Goal: Transaction & Acquisition: Book appointment/travel/reservation

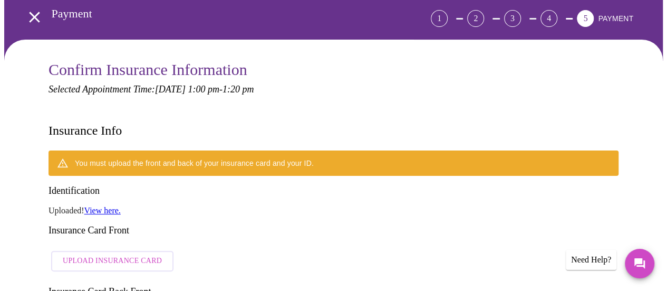
scroll to position [61, 0]
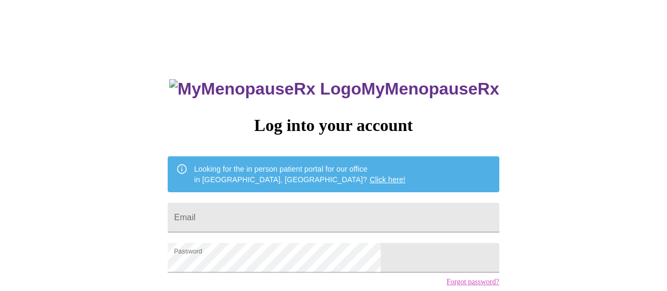
scroll to position [61, 0]
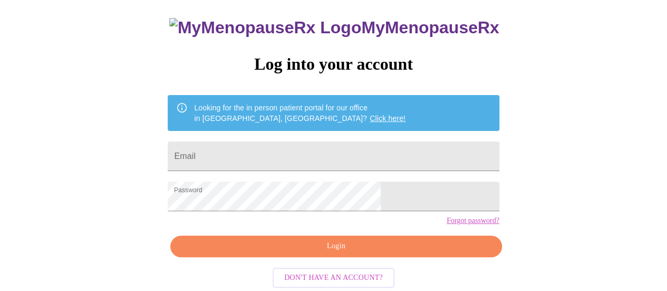
click at [334, 253] on span "Login" at bounding box center [336, 245] width 307 height 13
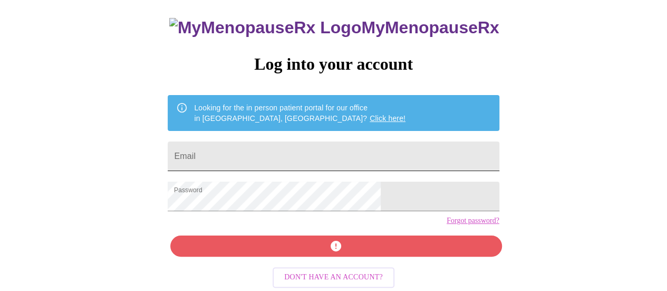
click at [312, 156] on input "Email" at bounding box center [333, 156] width 331 height 30
click at [321, 150] on input "Email" at bounding box center [333, 156] width 331 height 30
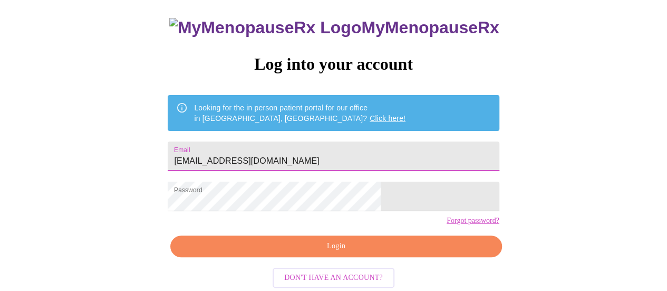
type input "sarahcraig43@gmail.com"
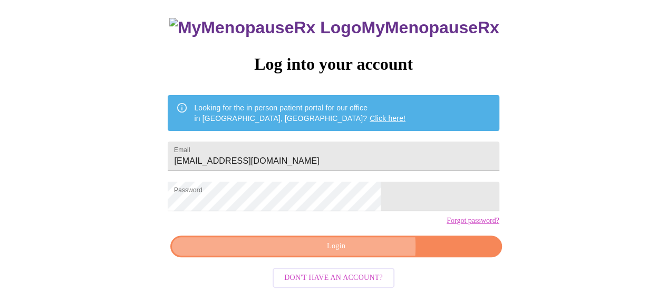
click at [352, 253] on span "Login" at bounding box center [336, 245] width 307 height 13
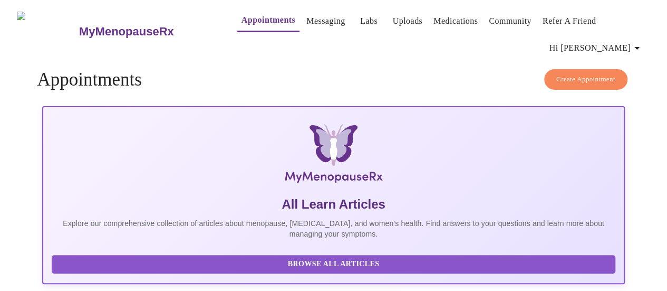
scroll to position [105, 0]
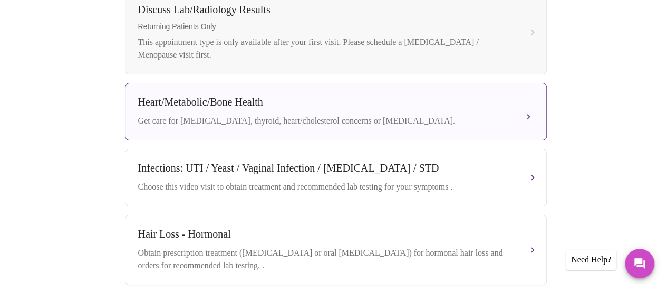
scroll to position [613, 0]
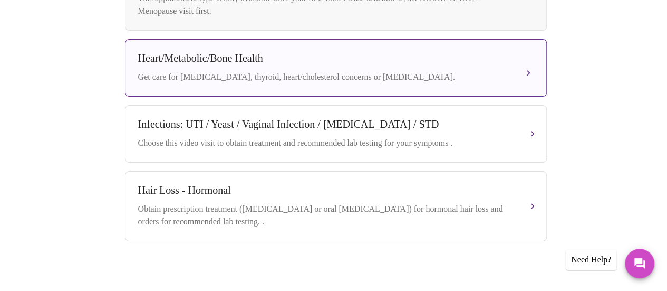
click at [310, 71] on div "Get care for pre-diabetes, thyroid, heart/cholesterol concerns or bone health." at bounding box center [325, 77] width 375 height 13
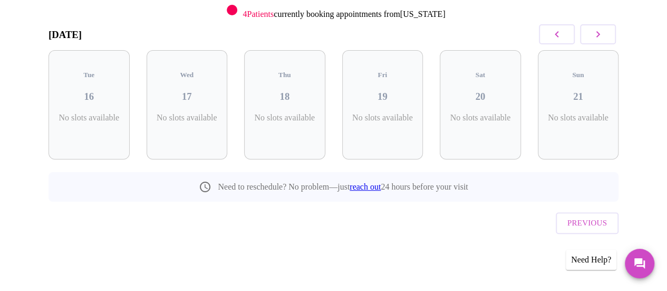
scroll to position [123, 0]
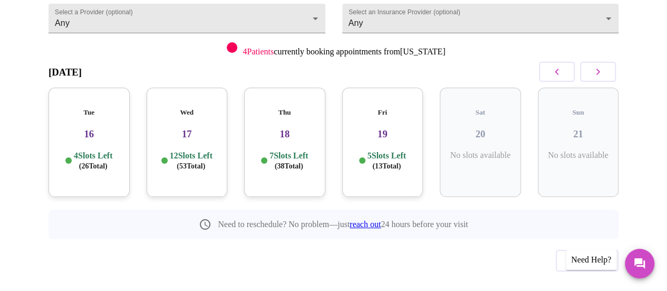
click at [186, 150] on p "12 Slots Left ( 53 Total)" at bounding box center [191, 160] width 43 height 21
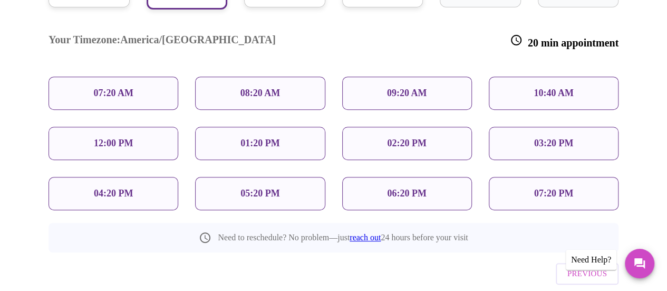
scroll to position [314, 0]
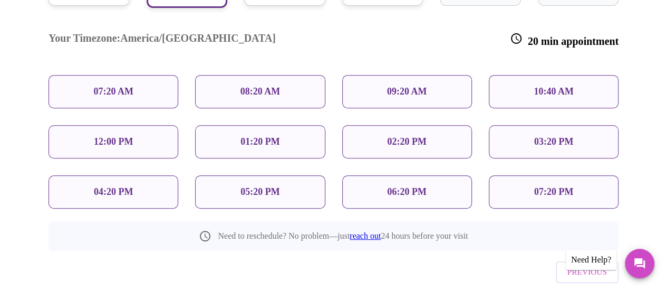
click at [271, 136] on p "01:20 PM" at bounding box center [260, 141] width 39 height 11
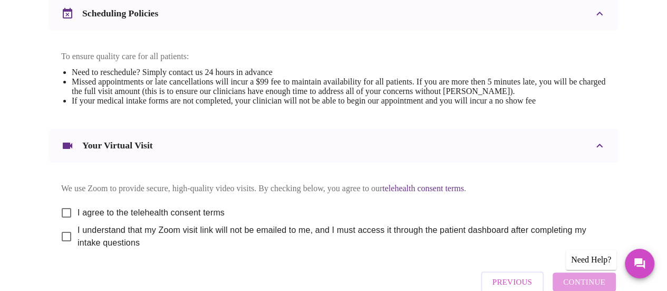
scroll to position [475, 0]
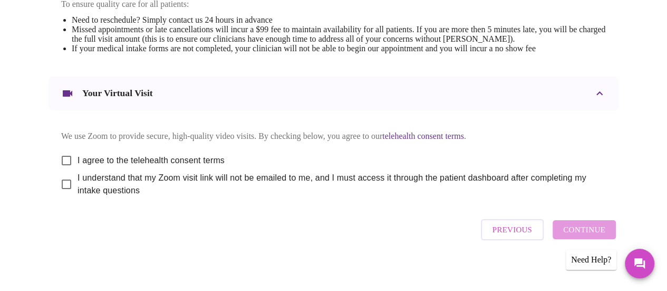
click at [64, 156] on input "I agree to the telehealth consent terms" at bounding box center [66, 160] width 22 height 22
checkbox input "true"
click at [63, 181] on input "I understand that my Zoom visit link will not be emailed to me, and I must acce…" at bounding box center [66, 184] width 22 height 22
checkbox input "true"
click at [600, 232] on span "Continue" at bounding box center [584, 230] width 42 height 14
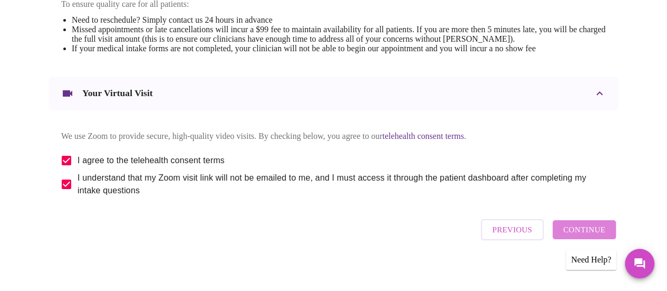
scroll to position [158, 0]
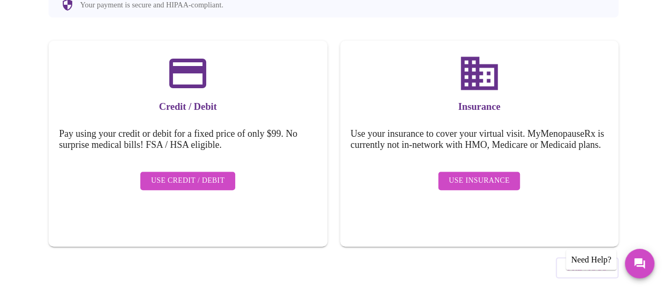
click at [481, 174] on span "Use Insurance" at bounding box center [479, 180] width 61 height 13
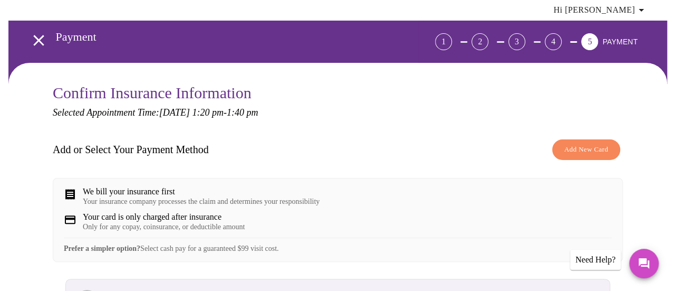
scroll to position [0, 0]
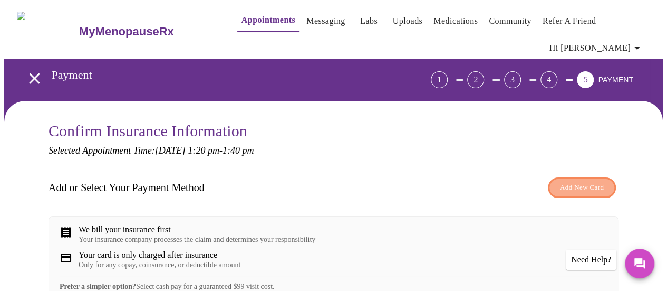
click at [590, 181] on span "Add New Card" at bounding box center [582, 187] width 44 height 12
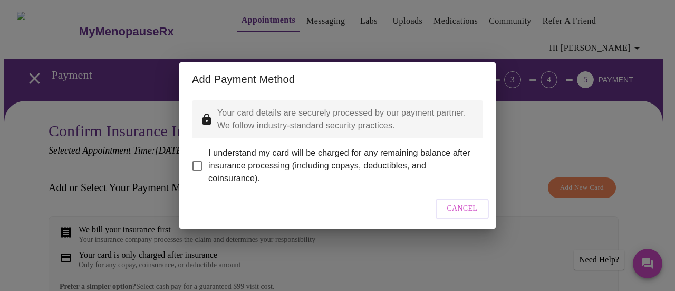
click at [326, 160] on span "I understand my card will be charged for any remaining balance after insurance …" at bounding box center [341, 166] width 266 height 38
click at [208, 160] on input "I understand my card will be charged for any remaining balance after insurance …" at bounding box center [197, 166] width 22 height 22
checkbox input "true"
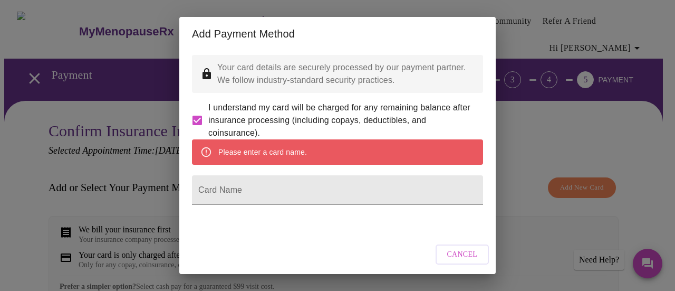
click at [305, 161] on div "Please enter a card name." at bounding box center [262, 151] width 89 height 19
click at [292, 202] on input "Card Name" at bounding box center [337, 190] width 291 height 30
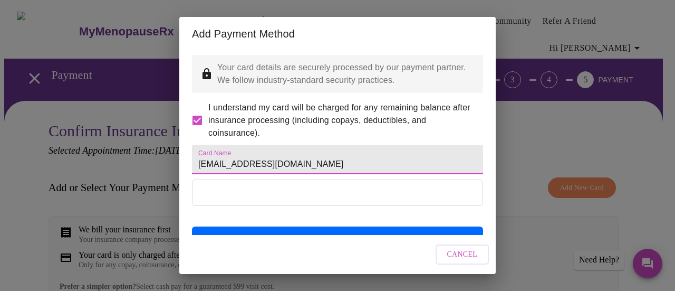
drag, startPoint x: 314, startPoint y: 180, endPoint x: 122, endPoint y: 184, distance: 192.6
click at [121, 184] on div "Add Payment Method Your card details are securely processed by our payment part…" at bounding box center [337, 145] width 675 height 291
type input "Sarah"
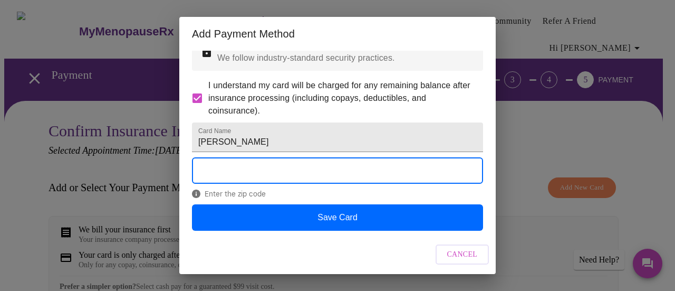
scroll to position [50, 0]
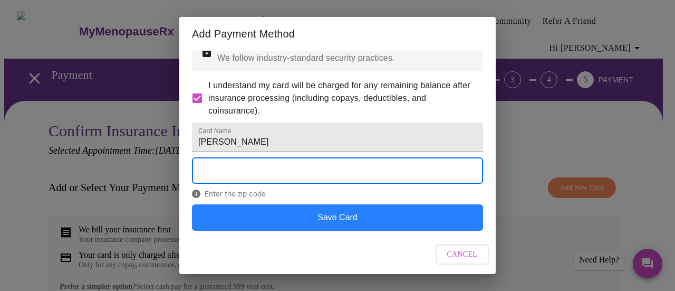
click at [410, 224] on button "Save Card" at bounding box center [337, 217] width 291 height 26
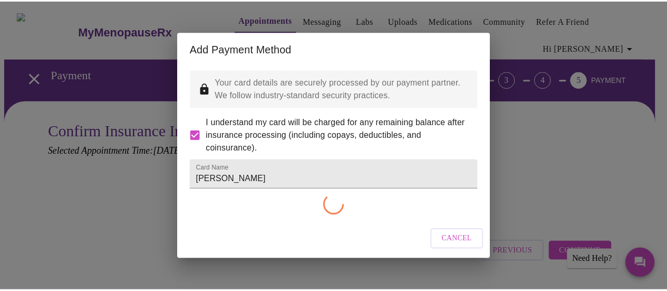
scroll to position [0, 0]
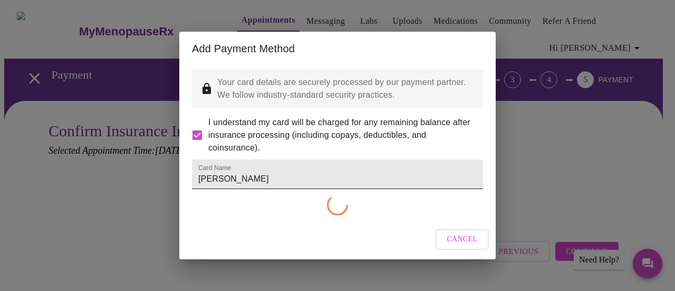
checkbox input "false"
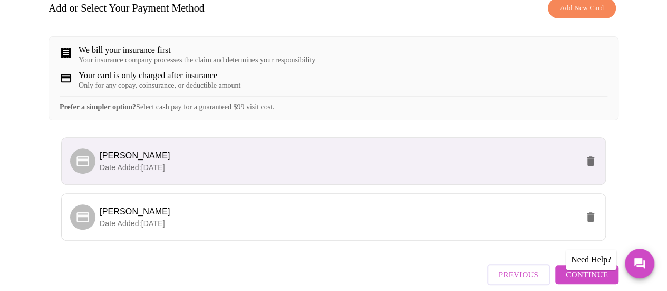
scroll to position [222, 0]
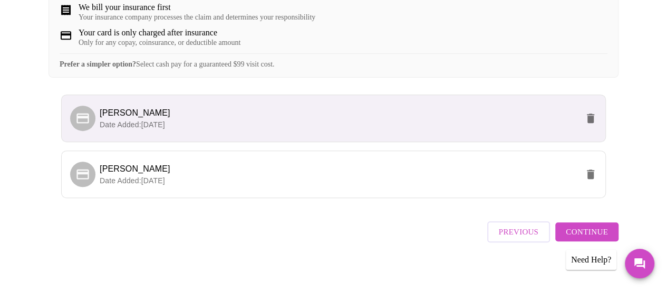
click at [596, 226] on span "Continue" at bounding box center [587, 232] width 42 height 14
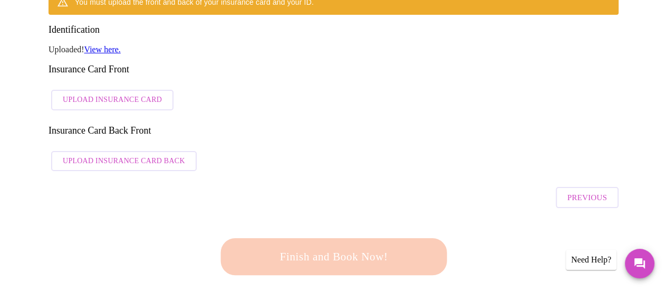
click at [120, 93] on span "Upload Insurance Card" at bounding box center [112, 99] width 99 height 13
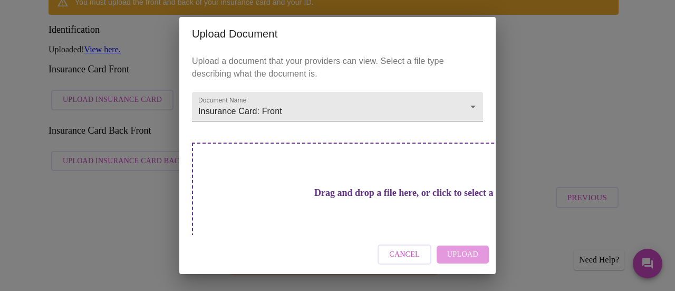
click at [466, 257] on div "Cancel Upload" at bounding box center [337, 255] width 316 height 40
click at [465, 256] on div "Cancel Upload" at bounding box center [337, 255] width 316 height 40
click at [359, 187] on h3 "Drag and drop a file here, or click to select a file" at bounding box center [411, 192] width 291 height 11
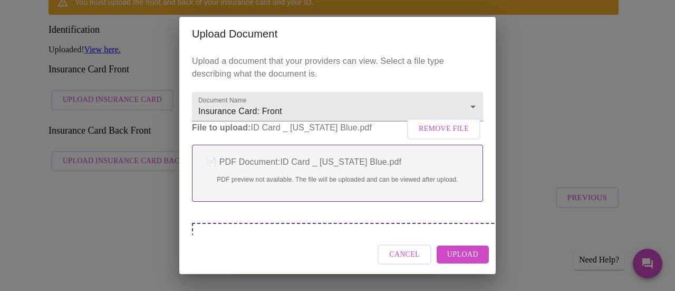
click at [466, 252] on span "Upload" at bounding box center [462, 254] width 31 height 13
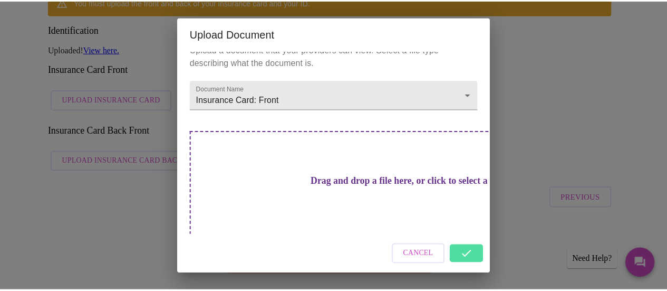
scroll to position [17, 0]
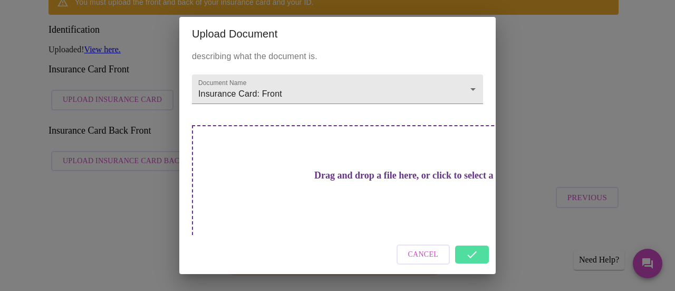
click at [479, 253] on div "Cancel" at bounding box center [337, 255] width 316 height 40
click at [320, 174] on h3 "Drag and drop a file here, or click to select a file" at bounding box center [411, 175] width 291 height 11
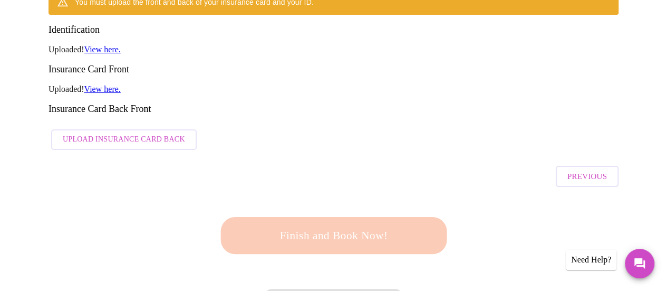
click at [360, 203] on div "Finish and Book Now!" at bounding box center [333, 235] width 232 height 65
click at [360, 203] on div "Finish and Book Now!" at bounding box center [334, 235] width 232 height 65
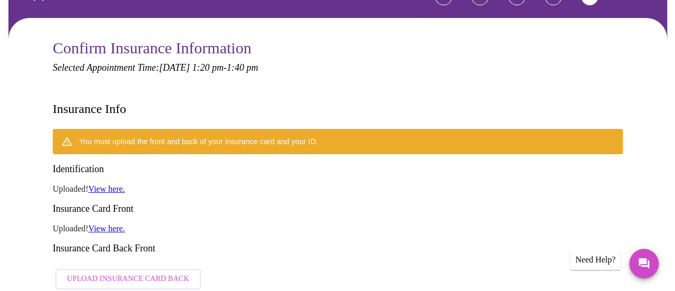
scroll to position [169, 0]
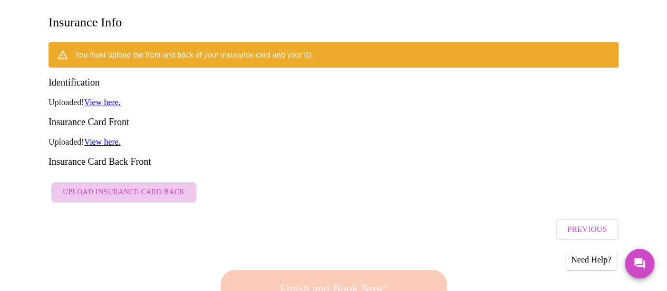
click at [132, 186] on span "Upload Insurance Card Back" at bounding box center [124, 192] width 122 height 13
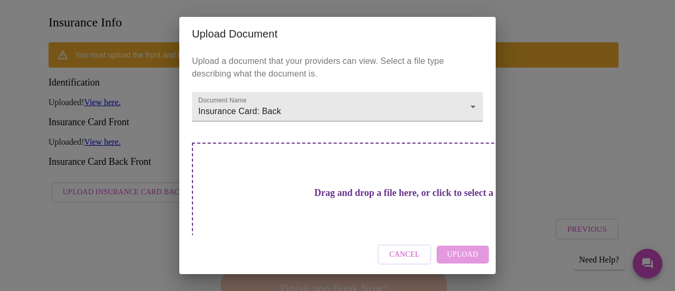
click at [360, 212] on div "Drag and drop a file here, or click to select a file" at bounding box center [411, 213] width 439 height 142
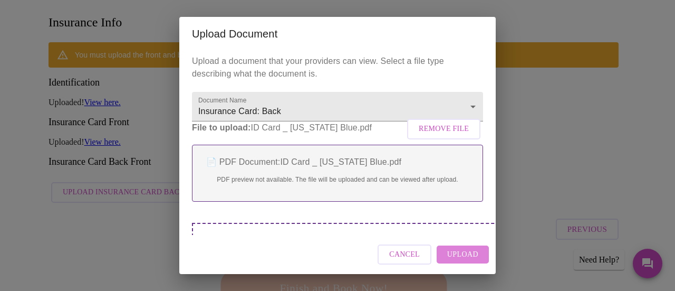
click at [468, 255] on span "Upload" at bounding box center [462, 254] width 31 height 13
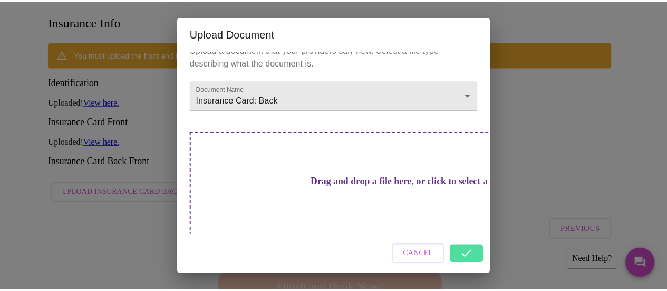
scroll to position [17, 0]
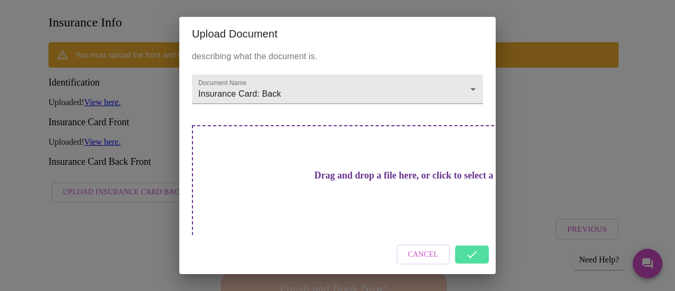
click at [475, 258] on div "Cancel" at bounding box center [337, 255] width 316 height 40
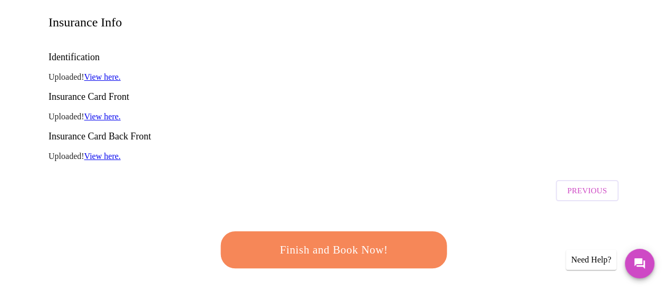
click at [351, 240] on span "Finish and Book Now!" at bounding box center [333, 250] width 195 height 20
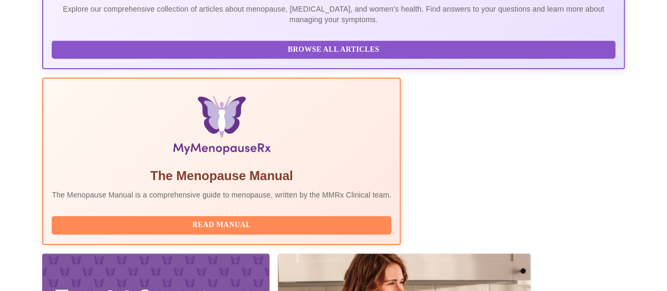
scroll to position [286, 0]
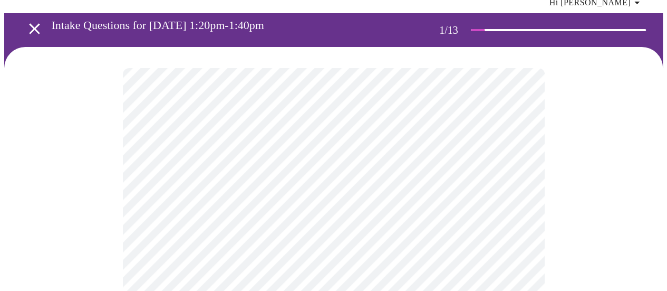
scroll to position [105, 0]
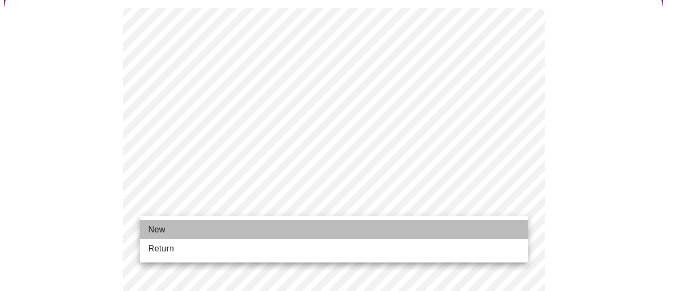
click at [218, 226] on li "New" at bounding box center [334, 229] width 388 height 19
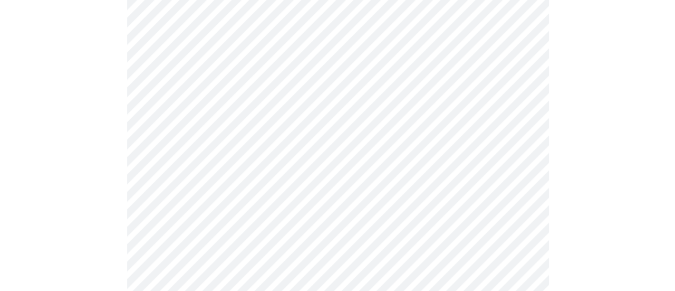
scroll to position [656, 0]
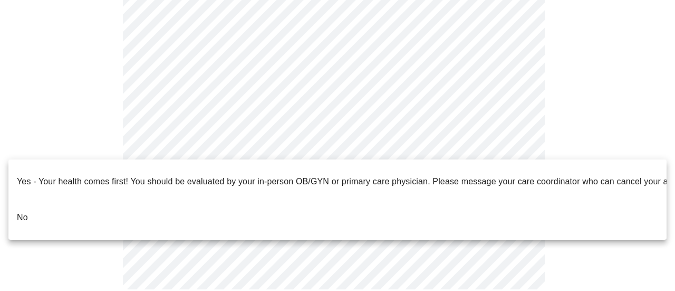
click at [118, 207] on li "No" at bounding box center [337, 217] width 658 height 36
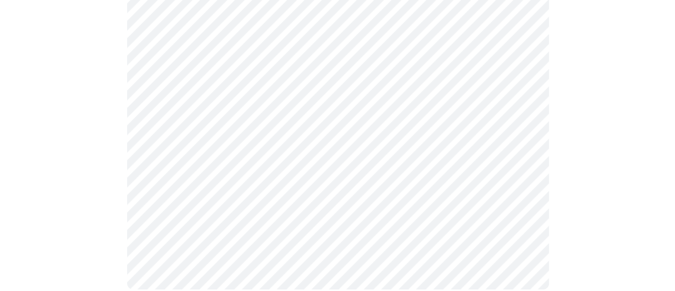
scroll to position [0, 0]
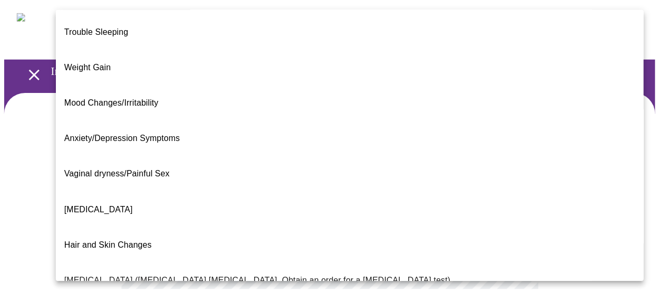
scroll to position [53, 0]
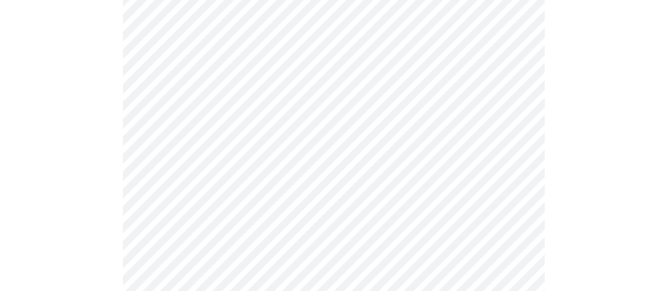
scroll to position [126, 0]
click at [212, 201] on body "MyMenopauseRx Appointments Messaging Labs Uploads Medications Community Refer a…" at bounding box center [333, 200] width 659 height 642
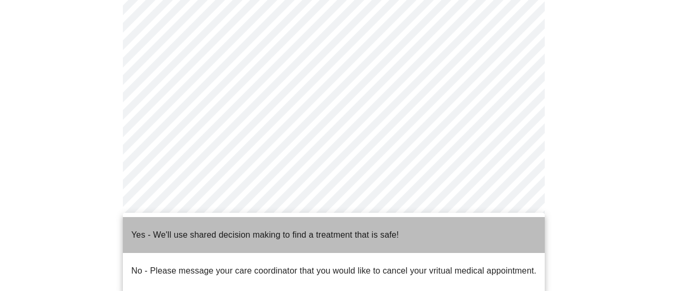
click at [219, 229] on p "Yes - We'll use shared decision making to find a treatment that is safe!" at bounding box center [264, 234] width 267 height 13
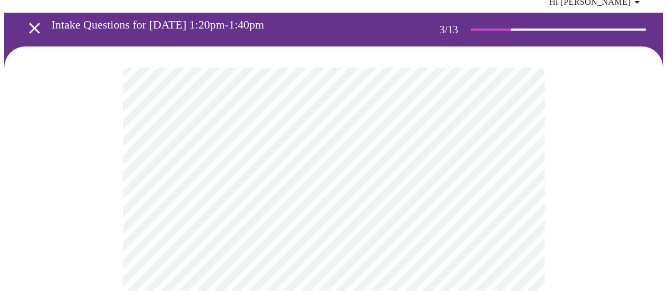
scroll to position [105, 0]
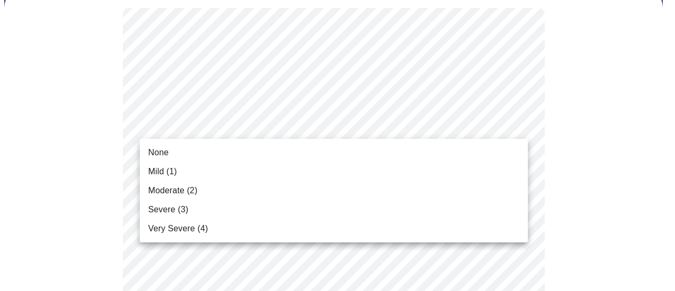
click at [197, 175] on li "Mild (1)" at bounding box center [334, 171] width 388 height 19
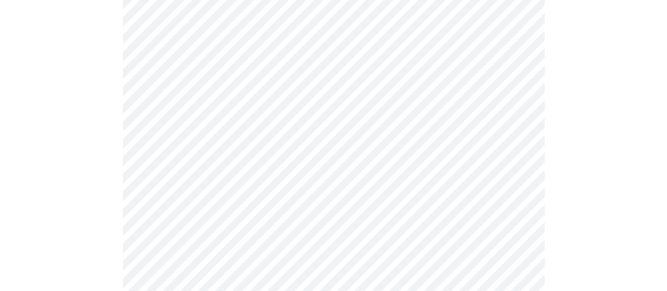
scroll to position [211, 0]
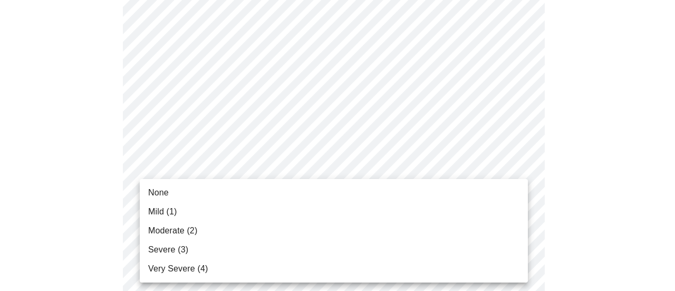
click at [223, 230] on li "Moderate (2)" at bounding box center [334, 230] width 388 height 19
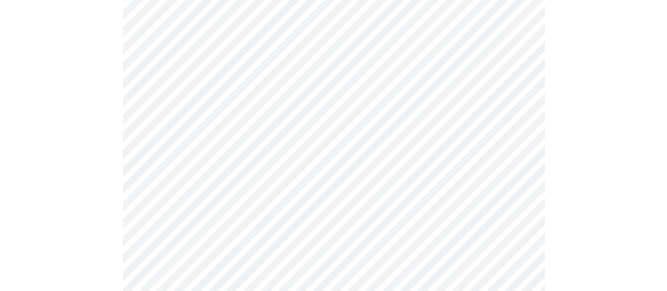
scroll to position [369, 0]
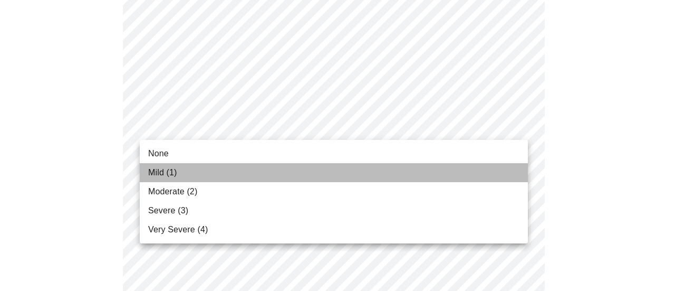
click at [175, 172] on span "Mild (1)" at bounding box center [162, 172] width 29 height 13
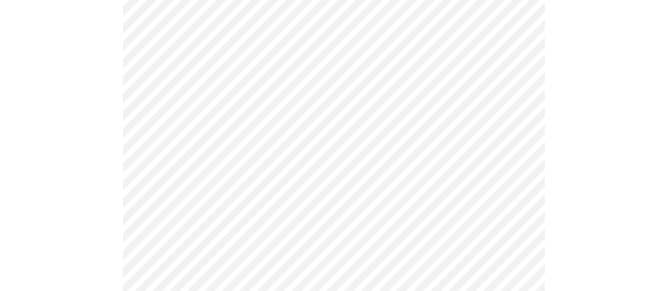
scroll to position [475, 0]
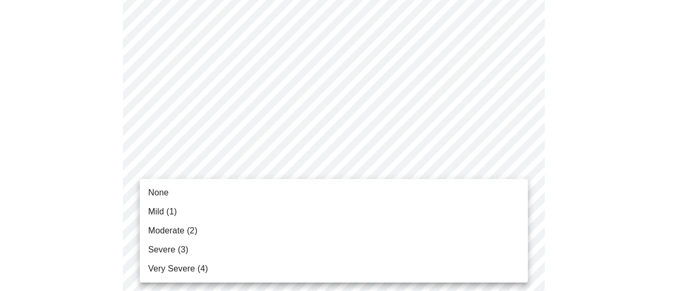
click at [318, 170] on body "MyMenopauseRx Appointments Messaging Labs Uploads Medications Community Refer a…" at bounding box center [337, 216] width 667 height 1374
click at [255, 224] on li "Moderate (2)" at bounding box center [334, 230] width 388 height 19
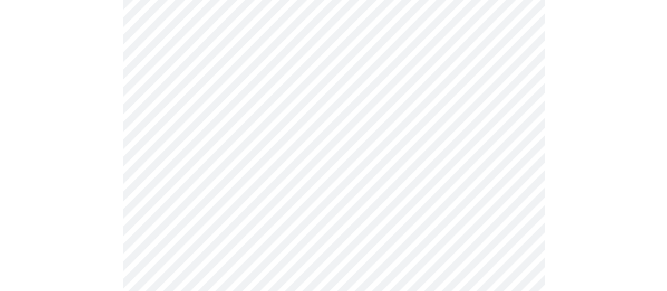
scroll to position [633, 0]
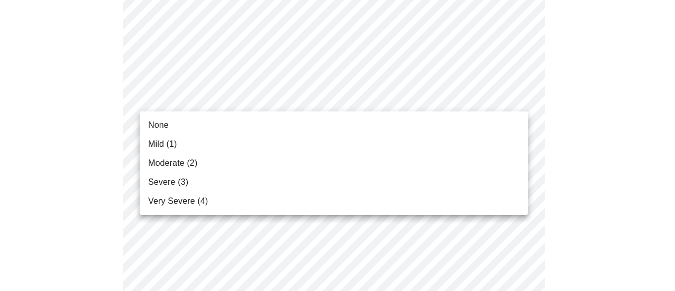
click at [333, 94] on body "MyMenopauseRx Appointments Messaging Labs Uploads Medications Community Refer a…" at bounding box center [337, 50] width 667 height 1359
click at [243, 162] on li "Moderate (2)" at bounding box center [334, 162] width 388 height 19
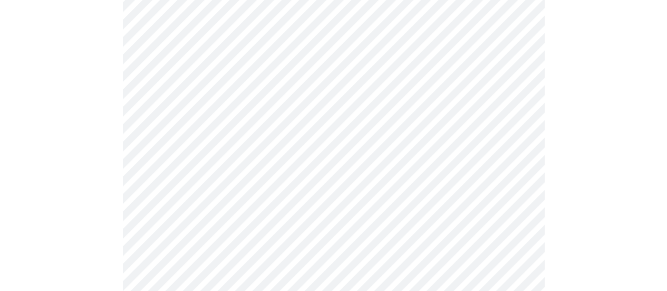
scroll to position [738, 0]
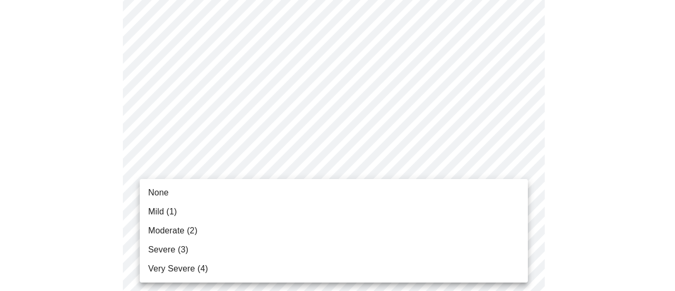
click at [217, 198] on li "None" at bounding box center [334, 192] width 388 height 19
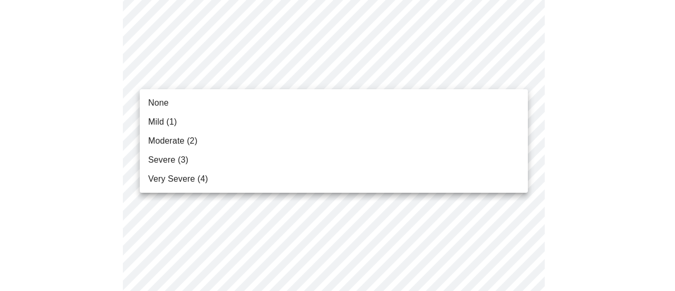
click at [317, 136] on li "Moderate (2)" at bounding box center [334, 140] width 388 height 19
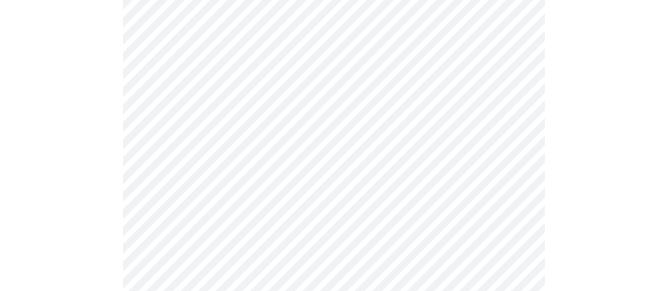
scroll to position [844, 0]
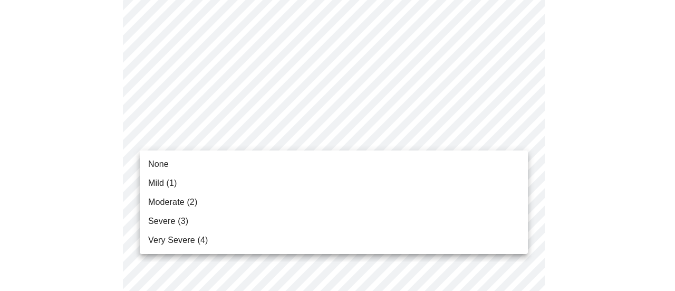
click at [210, 162] on li "None" at bounding box center [334, 164] width 388 height 19
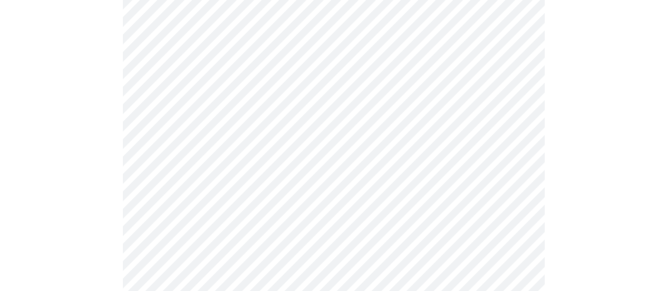
scroll to position [897, 0]
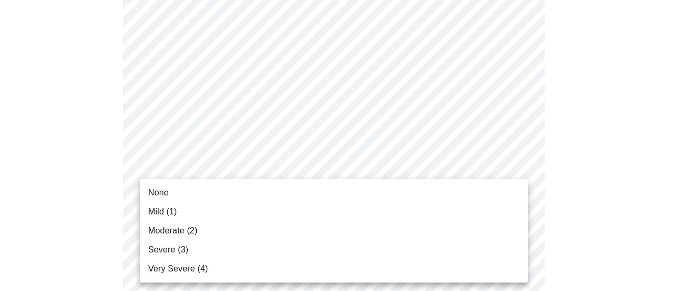
click at [226, 230] on li "Moderate (2)" at bounding box center [334, 230] width 388 height 19
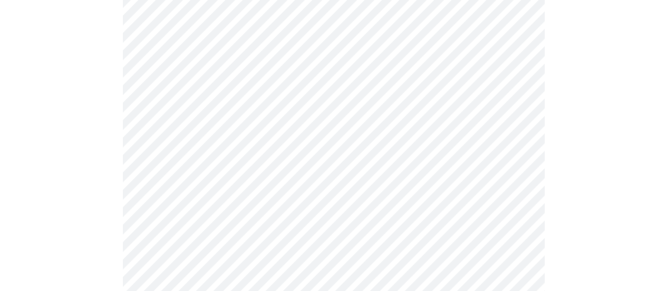
scroll to position [211, 0]
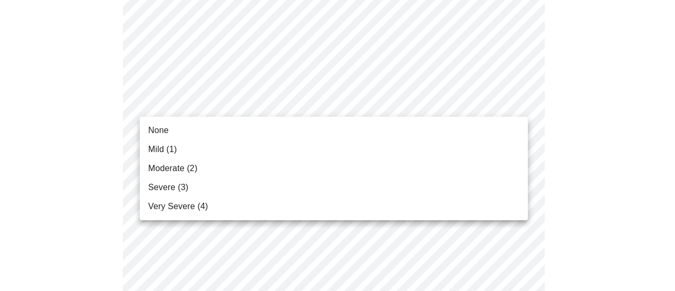
click at [235, 162] on li "Moderate (2)" at bounding box center [334, 168] width 388 height 19
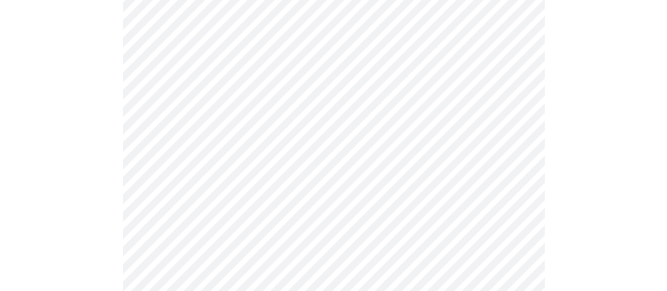
scroll to position [475, 0]
click at [377, 80] on body "MyMenopauseRx Appointments Messaging Labs Uploads Medications Community Refer a…" at bounding box center [333, 164] width 659 height 1270
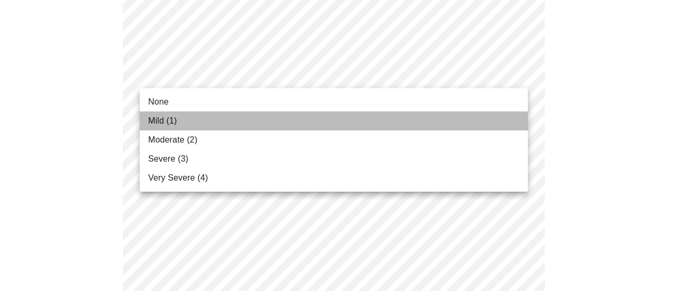
click at [357, 117] on li "Mild (1)" at bounding box center [334, 120] width 388 height 19
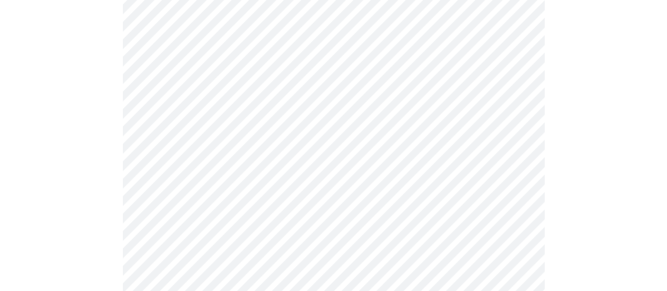
click at [358, 163] on body "MyMenopauseRx Appointments Messaging Labs Uploads Medications Community Refer a…" at bounding box center [333, 56] width 659 height 1054
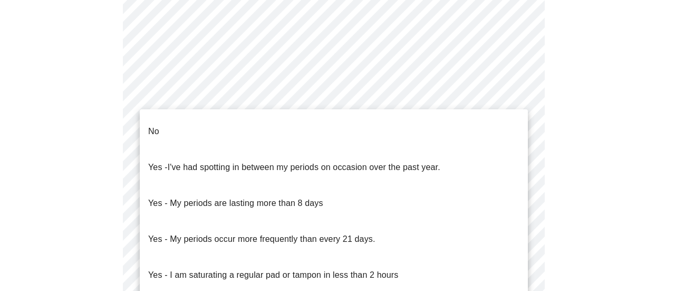
click at [237, 130] on li "No" at bounding box center [334, 131] width 388 height 36
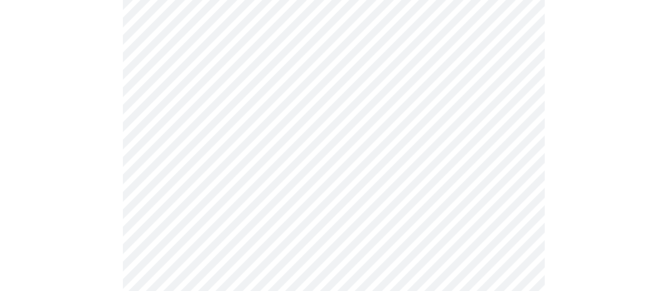
scroll to position [580, 0]
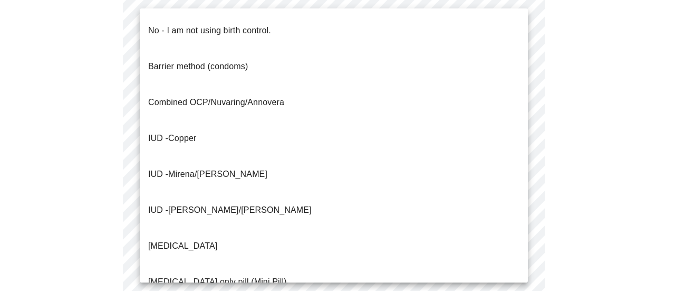
click at [260, 25] on p "No - I am not using birth control." at bounding box center [209, 30] width 123 height 13
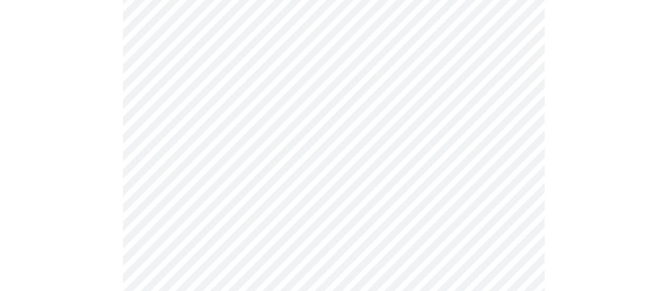
scroll to position [686, 0]
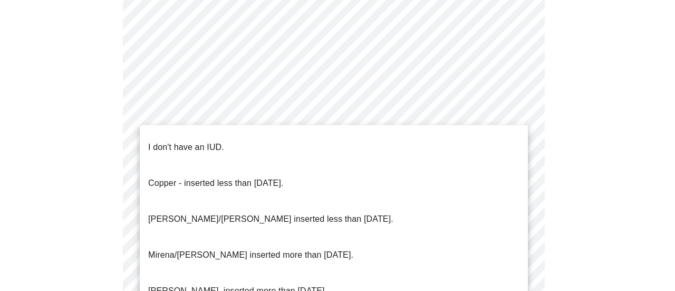
click at [209, 141] on p "I don't have an IUD." at bounding box center [186, 147] width 76 height 13
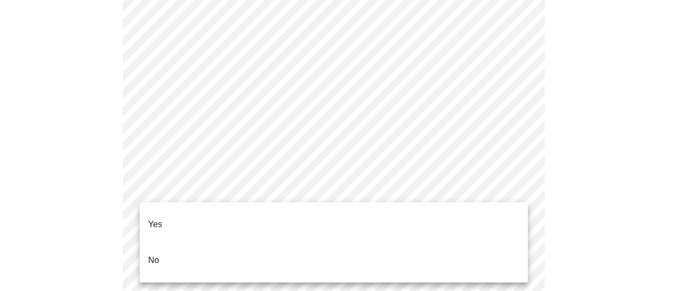
click at [189, 242] on li "No" at bounding box center [334, 260] width 388 height 36
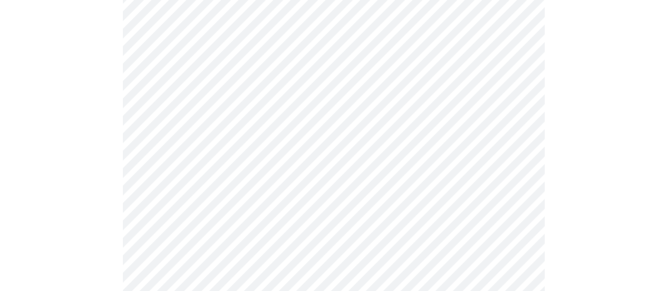
scroll to position [264, 0]
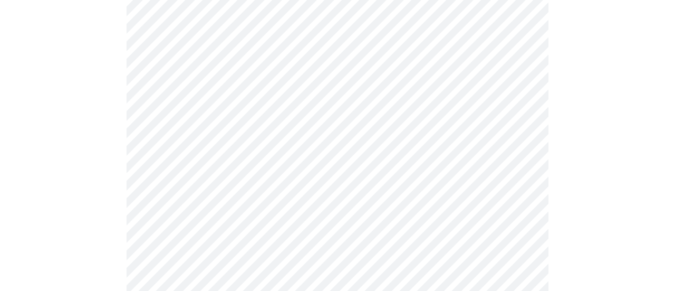
click at [354, 109] on body "MyMenopauseRx Appointments Messaging Labs Uploads Medications Community Refer a…" at bounding box center [337, 174] width 667 height 869
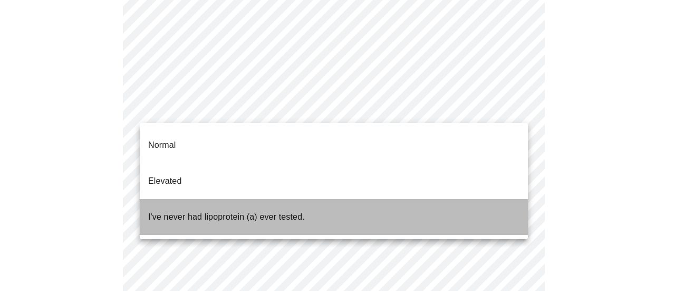
click at [249, 210] on p "I've never had lipoprotein (a) ever tested." at bounding box center [226, 216] width 157 height 13
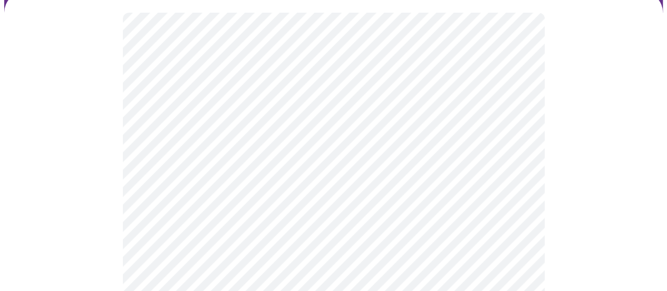
scroll to position [105, 0]
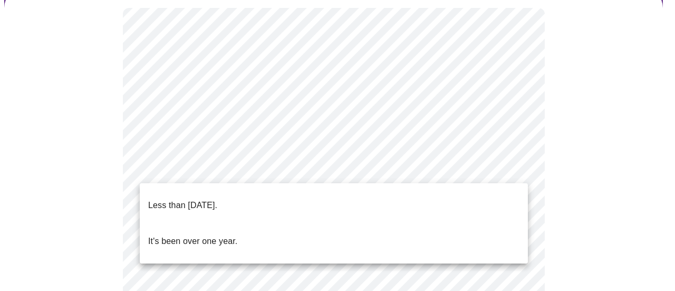
click at [210, 199] on p "Less than one year ago." at bounding box center [182, 205] width 69 height 13
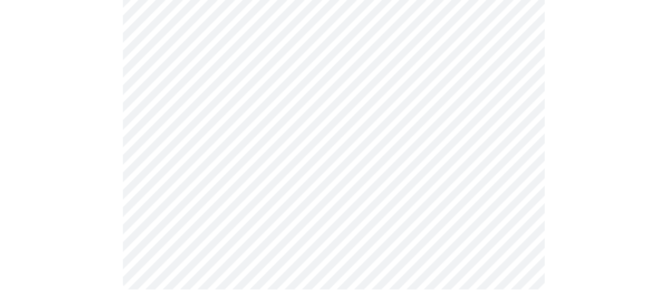
scroll to position [445, 0]
click at [76, 196] on div at bounding box center [333, 20] width 659 height 746
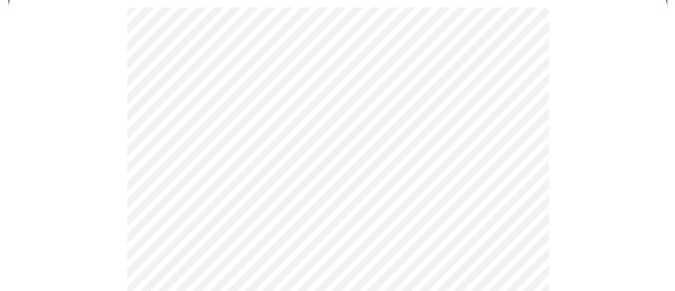
scroll to position [158, 0]
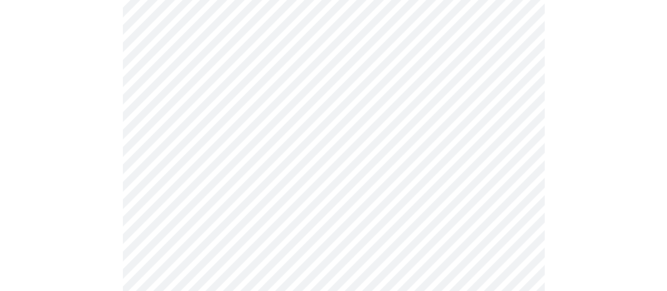
click at [269, 145] on body "MyMenopauseRx Appointments Messaging Labs Uploads Medications Community Refer a…" at bounding box center [333, 135] width 659 height 578
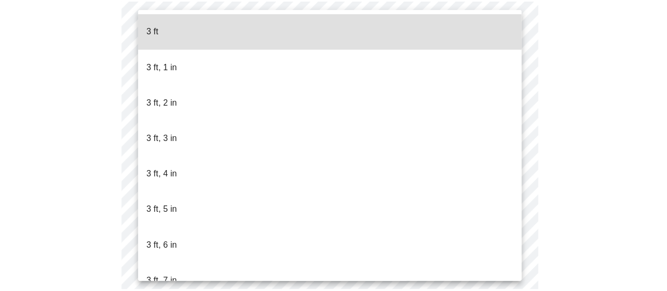
scroll to position [539, 0]
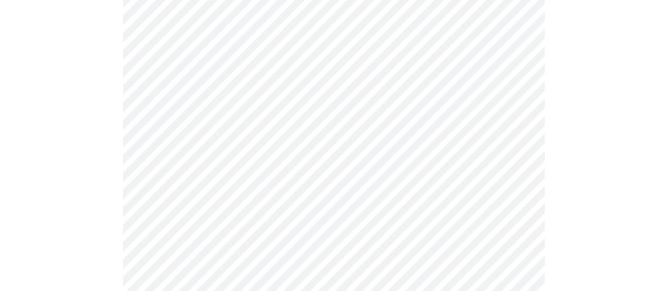
scroll to position [2690, 0]
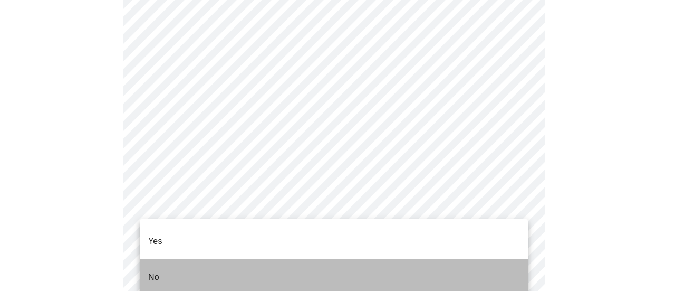
click at [223, 267] on li "No" at bounding box center [334, 277] width 388 height 36
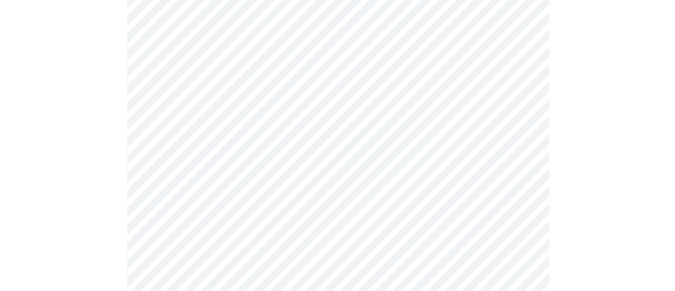
scroll to position [736, 0]
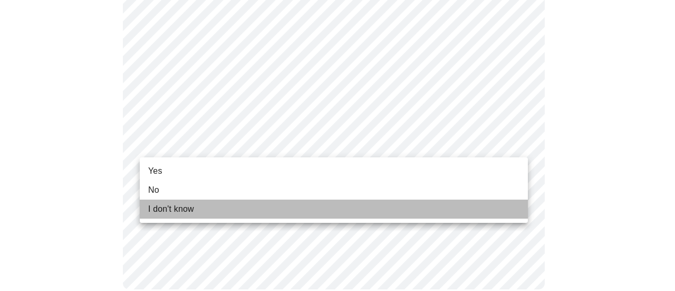
click at [214, 206] on li "I don't know" at bounding box center [334, 208] width 388 height 19
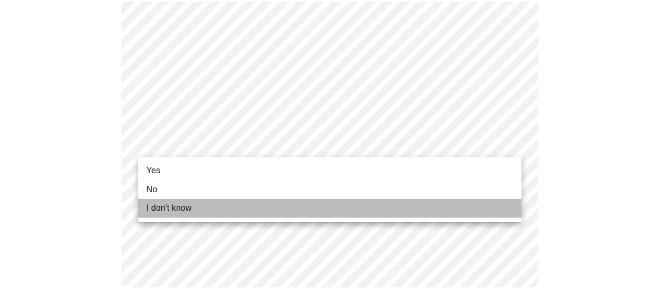
scroll to position [722, 0]
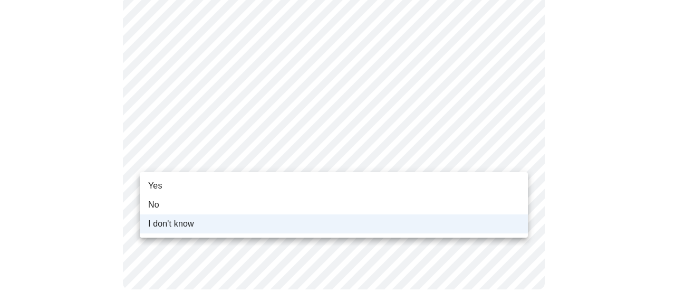
click at [211, 198] on li "No" at bounding box center [334, 204] width 388 height 19
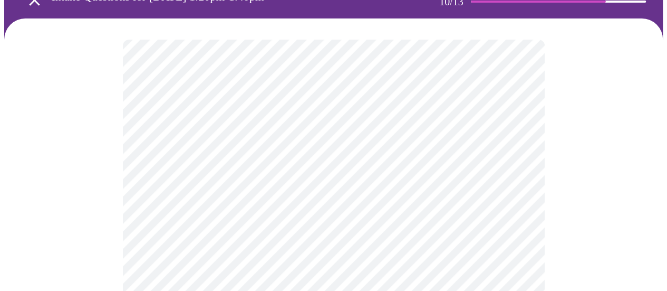
scroll to position [105, 0]
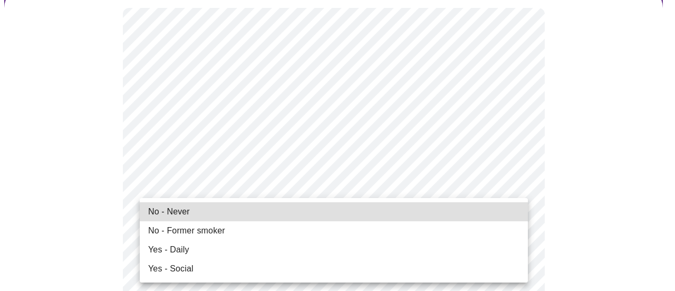
click at [220, 234] on span "No - Former smoker" at bounding box center [186, 230] width 77 height 13
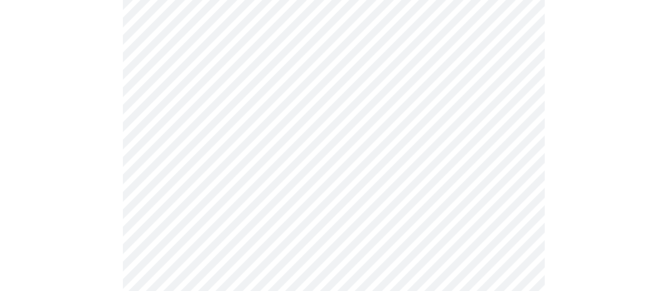
scroll to position [844, 0]
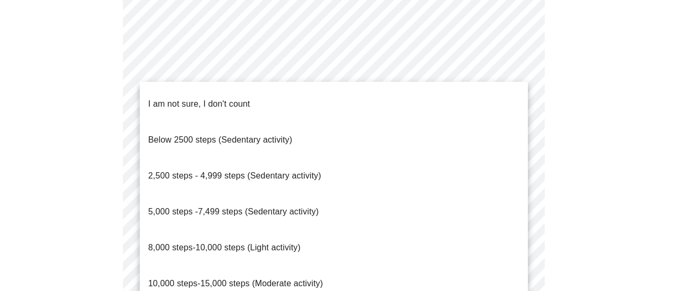
click at [261, 171] on span "2,500 steps - 4,999 steps (Sedentary activity)" at bounding box center [234, 175] width 173 height 9
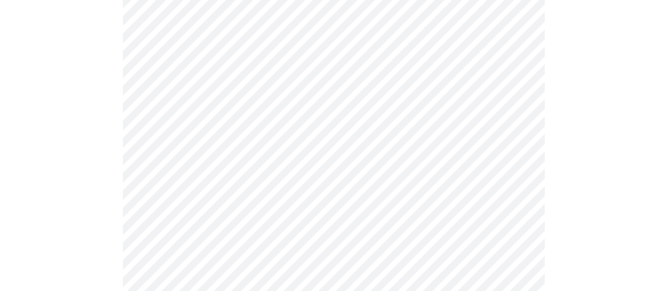
scroll to position [1002, 0]
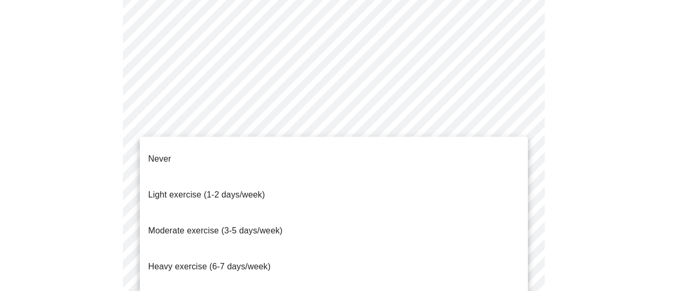
click at [231, 153] on li "Never" at bounding box center [334, 159] width 388 height 36
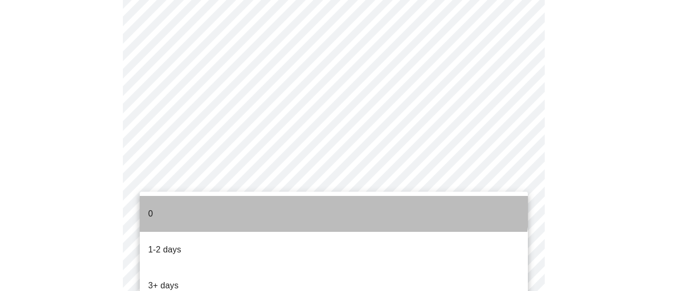
click at [311, 205] on li "0" at bounding box center [334, 214] width 388 height 36
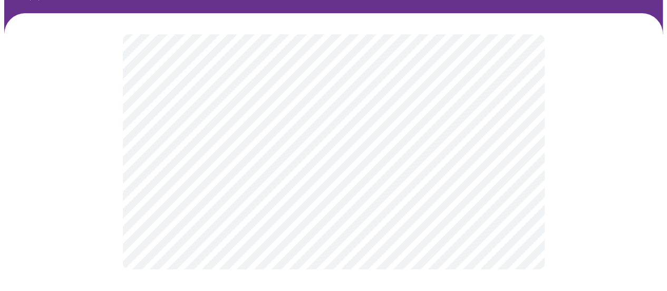
scroll to position [0, 0]
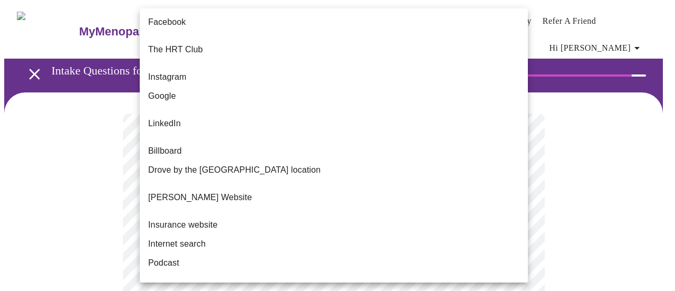
click at [324, 216] on body "MyMenopauseRx Appointments Messaging Labs Uploads Medications Community Refer a…" at bounding box center [337, 186] width 667 height 365
click at [324, 234] on li "Internet search" at bounding box center [334, 243] width 388 height 19
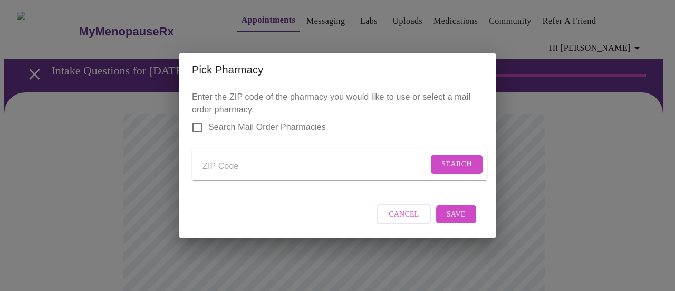
click at [225, 162] on input "Send a message to your care team" at bounding box center [316, 166] width 226 height 17
type input "32548"
click at [456, 158] on span "Search" at bounding box center [457, 164] width 31 height 13
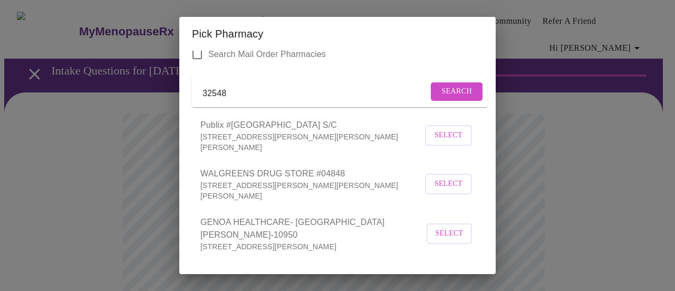
scroll to position [79, 0]
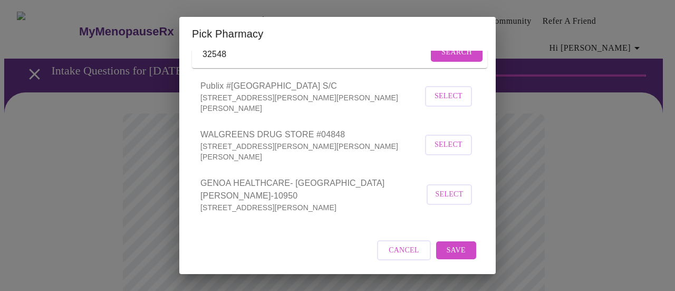
click at [449, 194] on span "Select" at bounding box center [449, 194] width 22 height 13
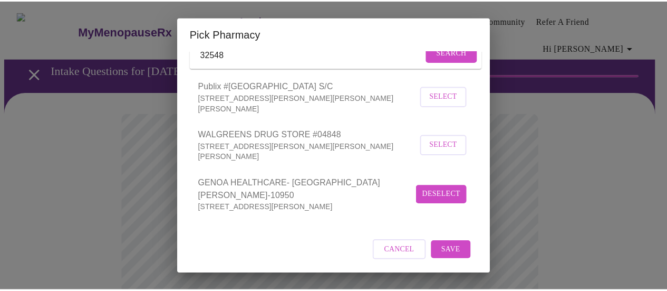
scroll to position [78, 0]
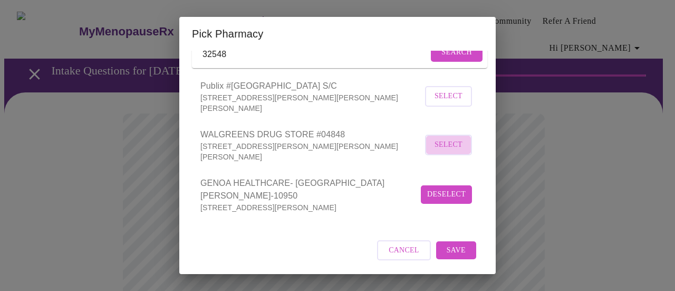
click at [455, 155] on button "Select" at bounding box center [448, 145] width 47 height 21
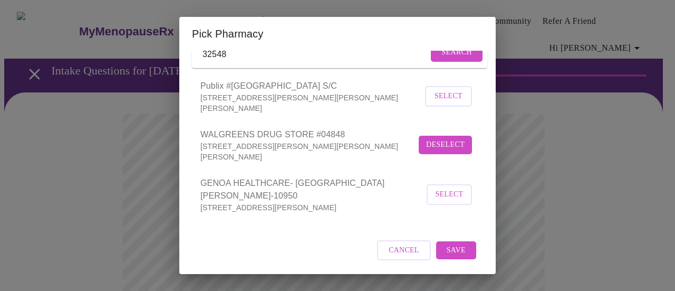
click at [446, 103] on span "Select" at bounding box center [449, 96] width 24 height 13
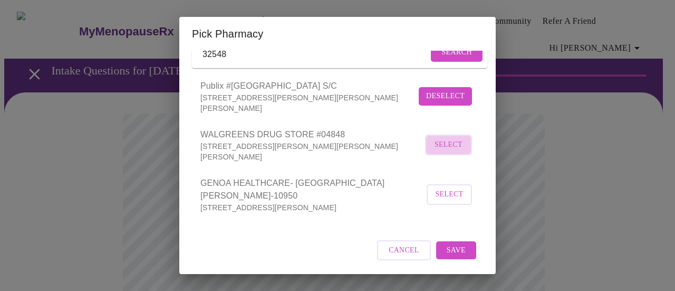
click at [442, 151] on span "Select" at bounding box center [449, 144] width 24 height 13
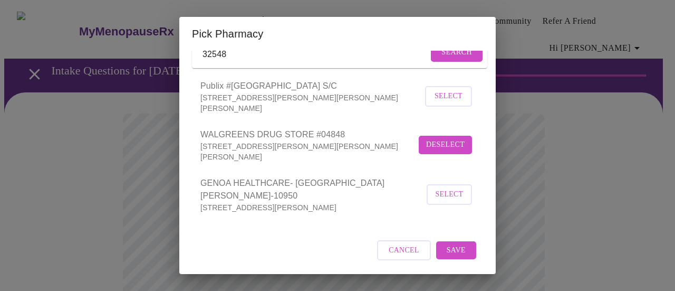
click at [449, 255] on span "Save" at bounding box center [456, 250] width 19 height 13
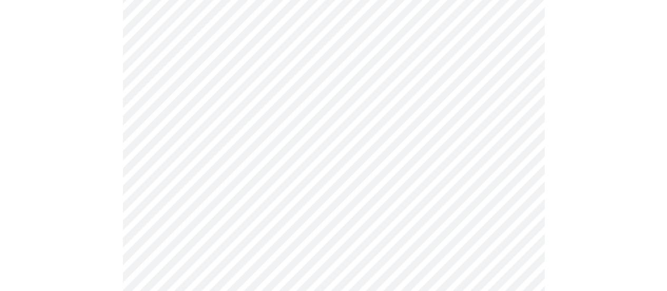
scroll to position [158, 0]
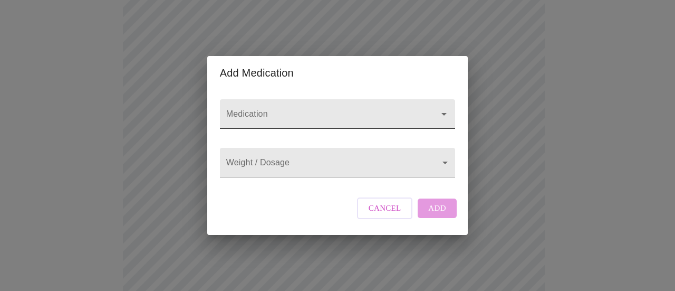
click at [331, 109] on input "Medication" at bounding box center [322, 119] width 197 height 20
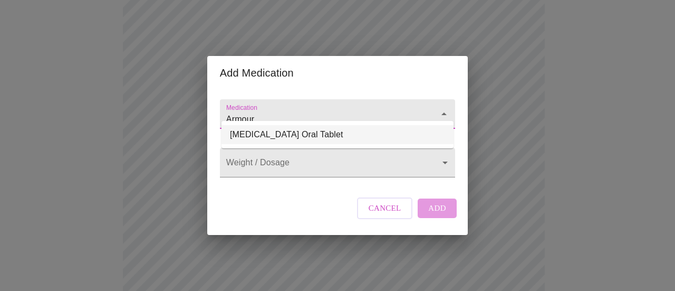
click at [320, 139] on li "Armour Thyroid Oral Tablet" at bounding box center [338, 134] width 232 height 19
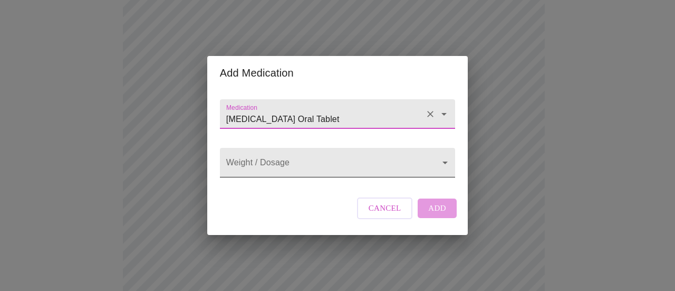
type input "Armour Thyroid Oral Tablet"
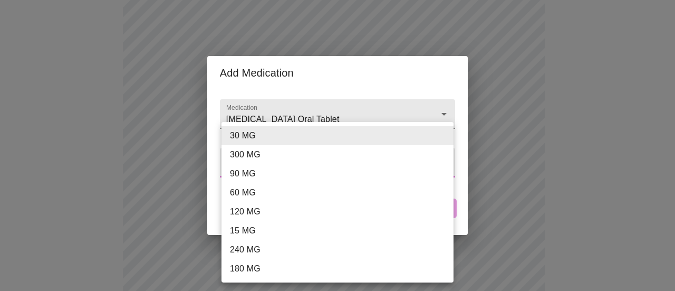
click at [309, 160] on body "MyMenopauseRx Appointments Messaging Labs Uploads Medications Community Refer a…" at bounding box center [337, 250] width 667 height 808
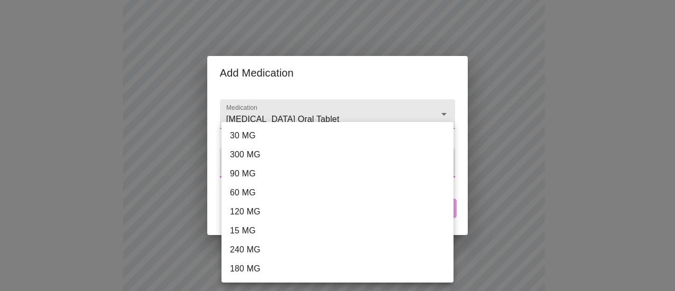
click at [303, 138] on li "30 MG" at bounding box center [338, 135] width 232 height 19
type input "30 MG"
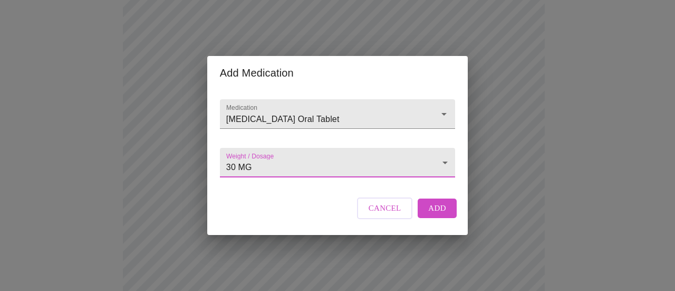
click at [440, 215] on span "Add" at bounding box center [437, 208] width 18 height 14
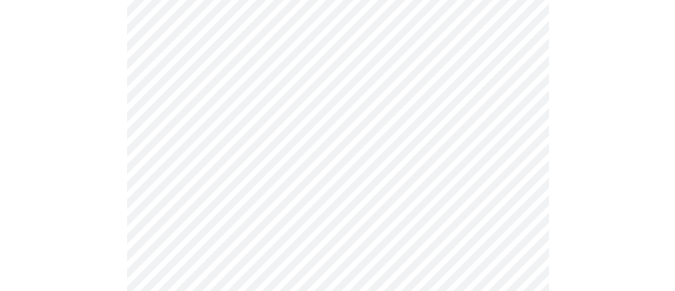
scroll to position [264, 0]
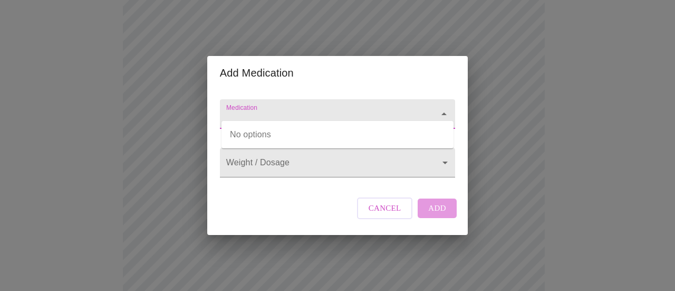
click at [264, 117] on input "Medication" at bounding box center [322, 119] width 197 height 20
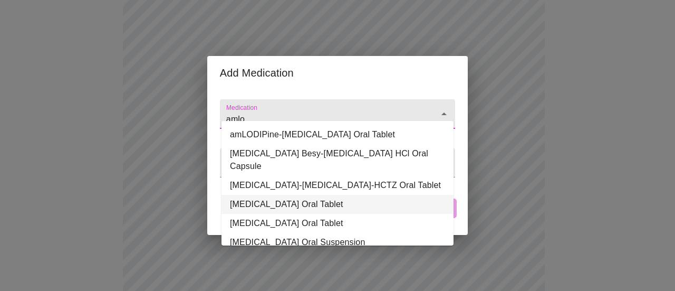
click at [350, 195] on li "amLODIPine Besylate Oral Tablet" at bounding box center [338, 204] width 232 height 19
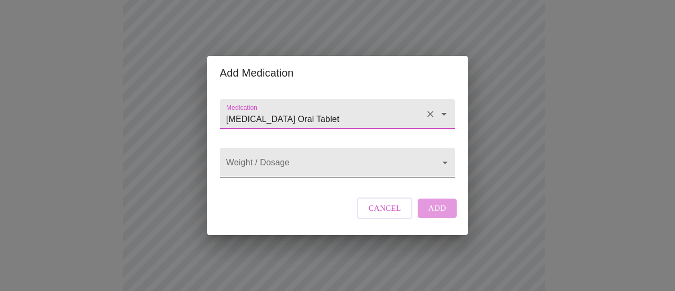
type input "amLODIPine Besylate Oral Tablet"
click at [322, 163] on body "MyMenopauseRx Appointments Messaging Labs Uploads Medications Community Refer a…" at bounding box center [337, 155] width 667 height 831
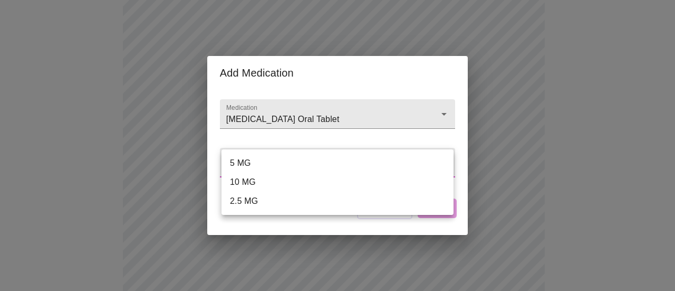
click at [323, 161] on li "5 MG" at bounding box center [338, 162] width 232 height 19
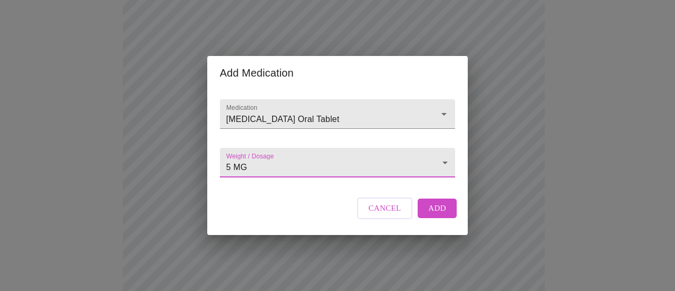
click at [323, 161] on body "MyMenopauseRx Appointments Messaging Labs Uploads Medications Community Refer a…" at bounding box center [337, 155] width 667 height 831
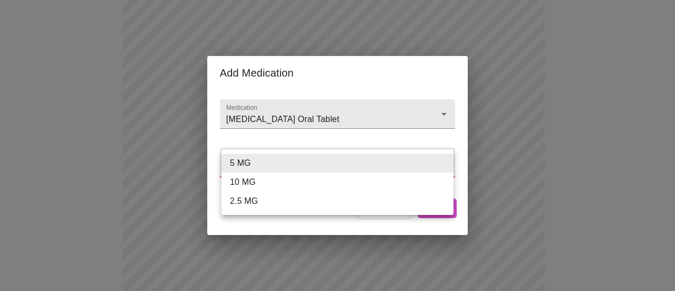
click at [268, 200] on li "2.5 MG" at bounding box center [338, 200] width 232 height 19
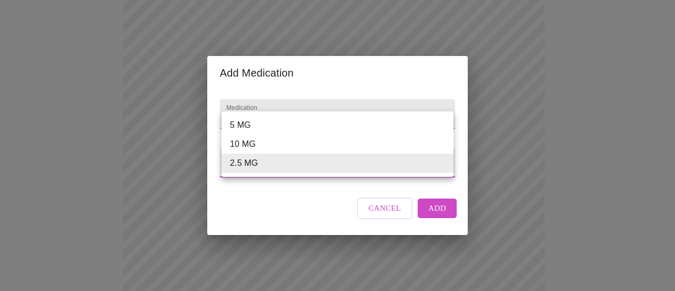
click at [280, 164] on body "MyMenopauseRx Appointments Messaging Labs Uploads Medications Community Refer a…" at bounding box center [337, 155] width 667 height 831
click at [276, 120] on li "5 MG" at bounding box center [338, 125] width 232 height 19
type input "5 MG"
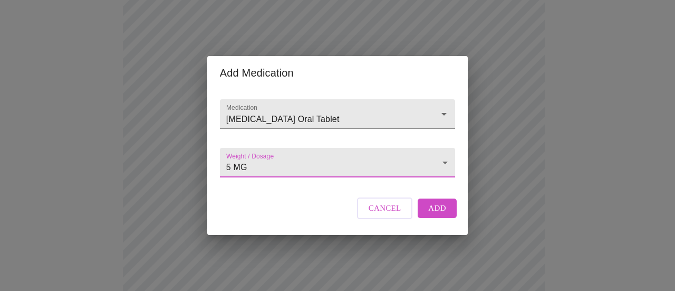
click at [441, 215] on span "Add" at bounding box center [437, 208] width 18 height 14
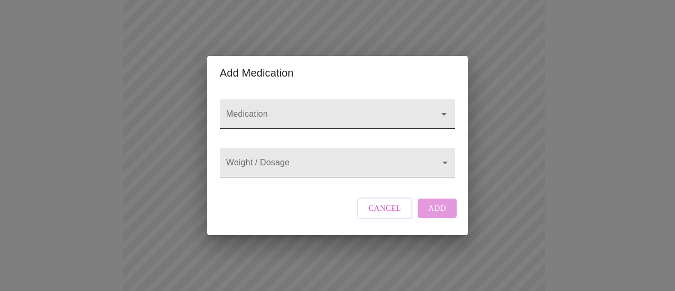
click at [305, 109] on input "Medication" at bounding box center [322, 119] width 197 height 20
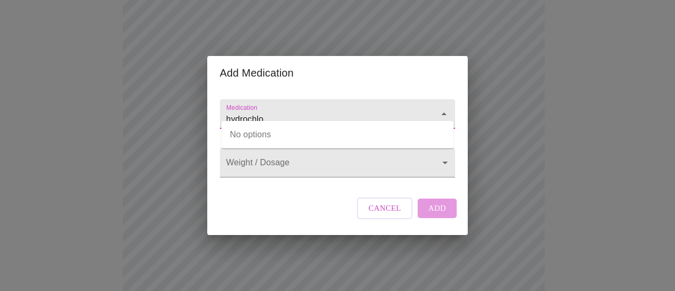
click at [305, 109] on input "hydrochlo" at bounding box center [322, 119] width 197 height 20
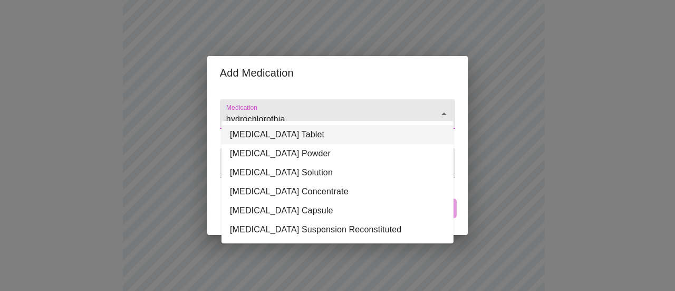
click at [320, 135] on li "hydroCHLOROthiazide Oral Tablet" at bounding box center [338, 134] width 232 height 19
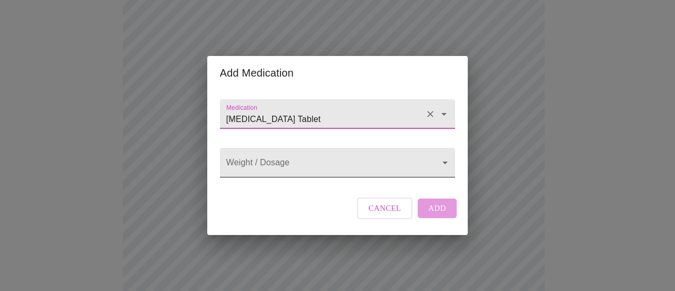
type input "hydroCHLOROthiazide Oral Tablet"
click at [272, 163] on body "MyMenopauseRx Appointments Messaging Labs Uploads Medications Community Refer a…" at bounding box center [337, 175] width 667 height 870
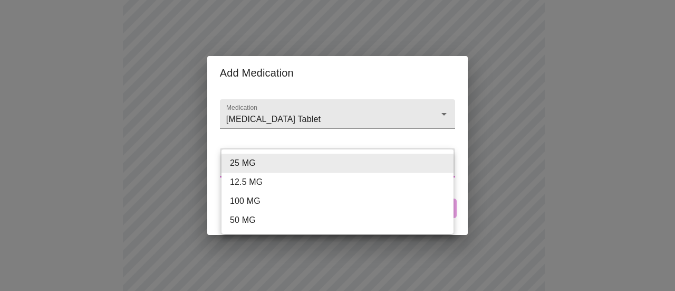
click at [272, 163] on li "25 MG" at bounding box center [338, 162] width 232 height 19
type input "25 MG"
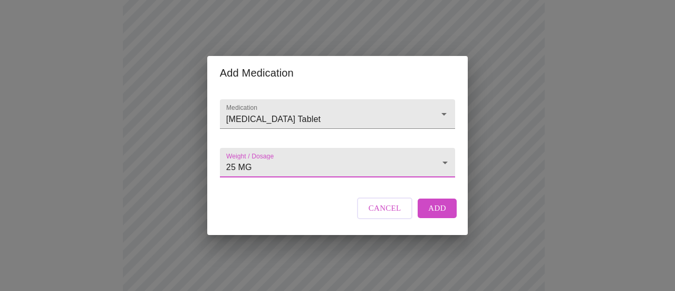
click at [446, 217] on button "Add" at bounding box center [437, 207] width 39 height 19
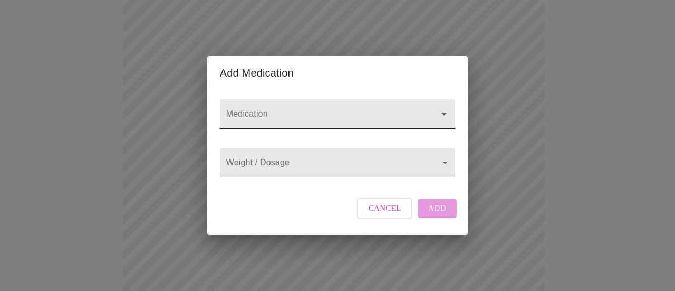
click at [281, 109] on input "Medication" at bounding box center [322, 119] width 197 height 20
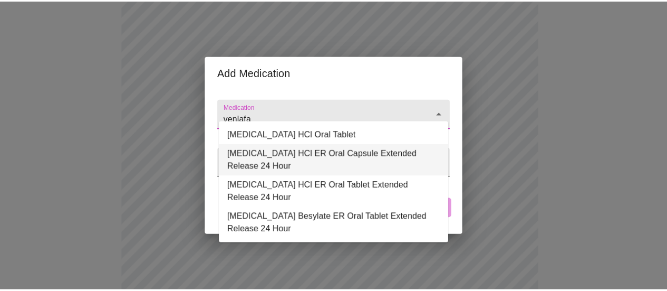
scroll to position [6, 0]
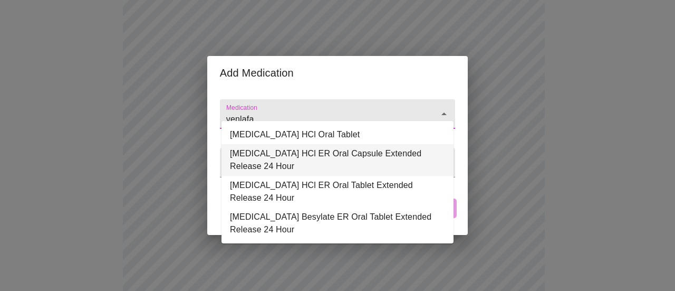
click at [339, 151] on li "Venlafaxine HCl ER Oral Capsule Extended Release 24 Hour" at bounding box center [338, 160] width 232 height 32
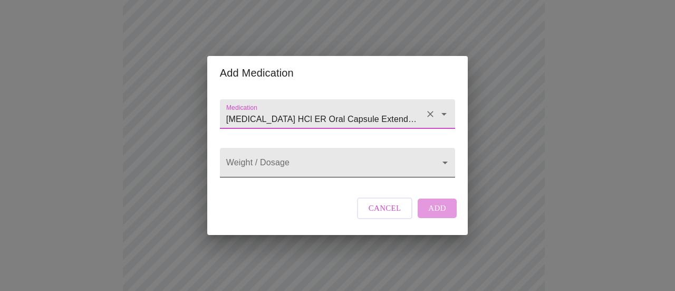
type input "Venlafaxine HCl ER Oral Capsule Extended Release 24 Hour"
click at [331, 156] on body "MyMenopauseRx Appointments Messaging Labs Uploads Medications Community Refer a…" at bounding box center [337, 194] width 667 height 909
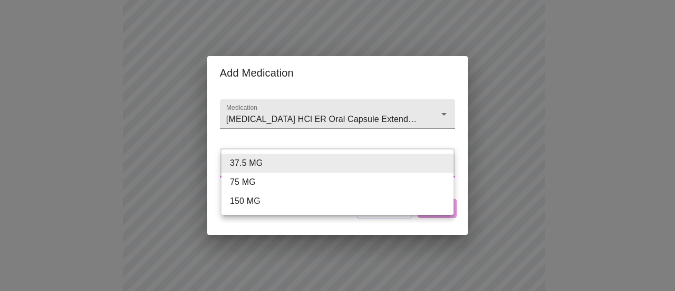
click at [306, 182] on li "75 MG" at bounding box center [338, 181] width 232 height 19
type input "75 MG"
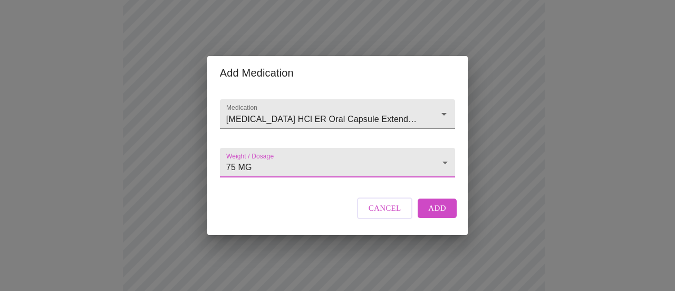
click at [439, 215] on span "Add" at bounding box center [437, 208] width 18 height 14
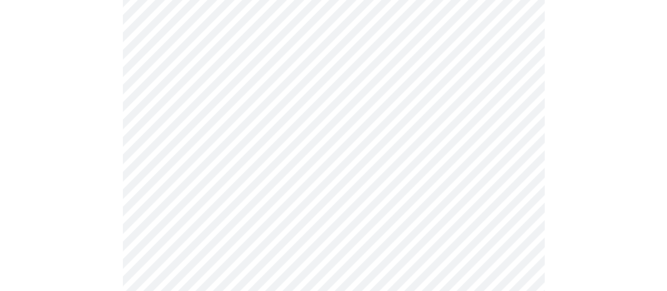
scroll to position [264, 0]
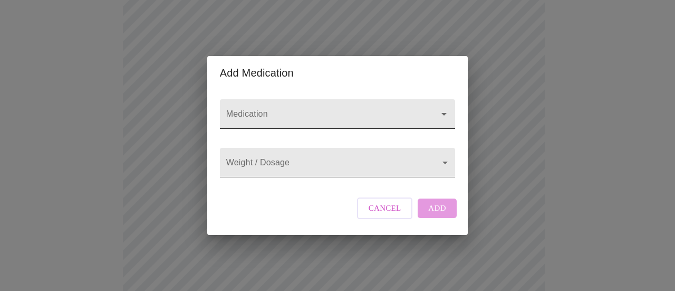
click at [298, 99] on div at bounding box center [337, 114] width 235 height 30
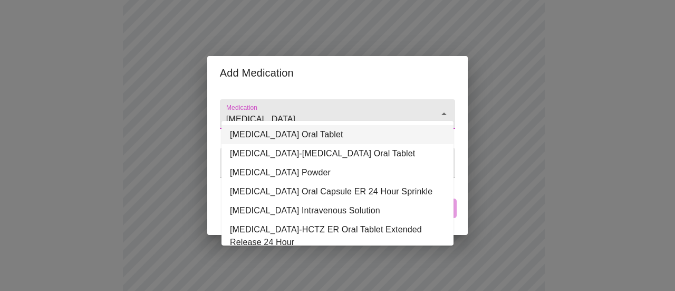
click at [332, 139] on li "Metoprolol Tartrate Oral Tablet" at bounding box center [338, 134] width 232 height 19
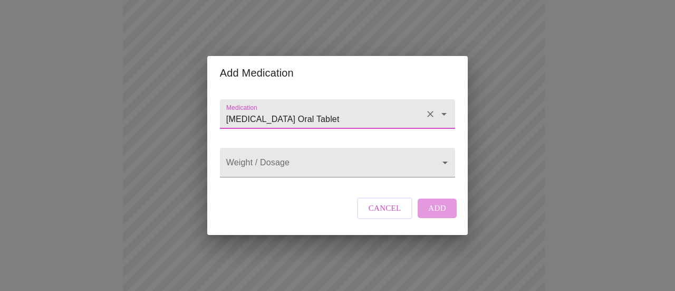
type input "Metoprolol Tartrate Oral Tablet"
click at [298, 158] on body "MyMenopauseRx Appointments Messaging Labs Uploads Medications Community Refer a…" at bounding box center [337, 214] width 667 height 948
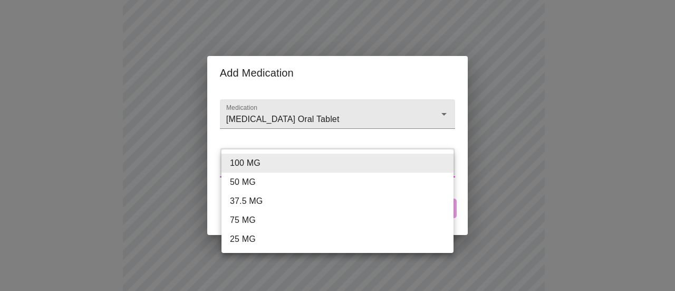
click at [290, 179] on li "50 MG" at bounding box center [338, 181] width 232 height 19
type input "50 MG"
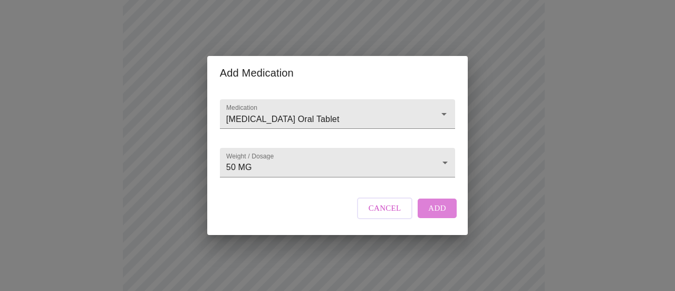
click at [437, 215] on span "Add" at bounding box center [437, 208] width 18 height 14
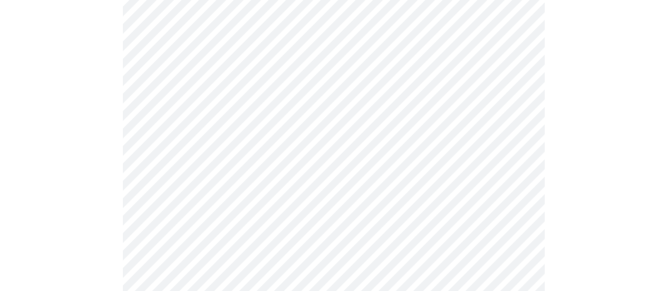
scroll to position [422, 0]
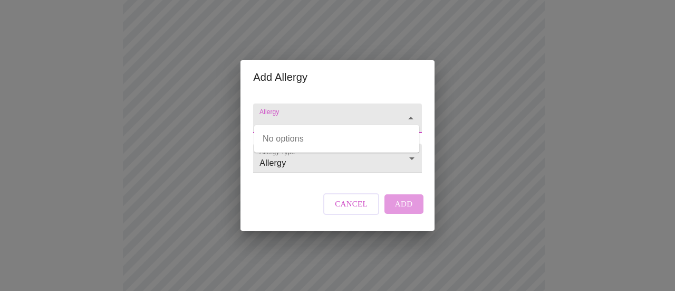
click at [315, 113] on input "Allergy" at bounding box center [322, 123] width 130 height 20
type input "Codeine"
click at [408, 212] on div "Cancel Add" at bounding box center [373, 204] width 105 height 32
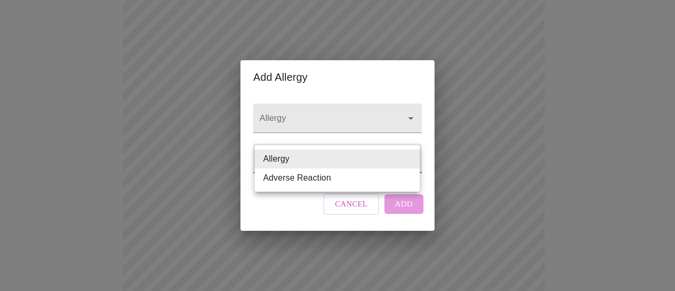
click at [372, 162] on body "MyMenopauseRx Appointments Messaging Labs Uploads Medications Community Refer a…" at bounding box center [337, 75] width 667 height 987
click at [354, 181] on li "Adverse Reaction" at bounding box center [337, 177] width 165 height 19
type input "Adverse Reaction"
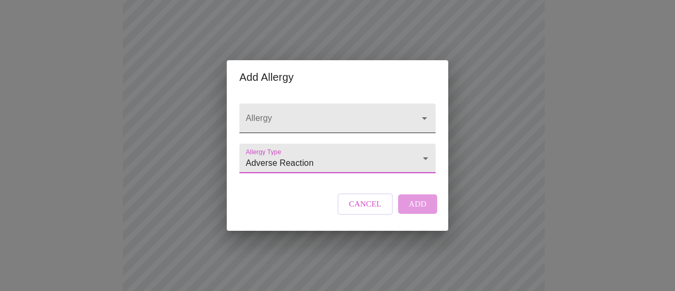
click at [354, 113] on input "Allergy" at bounding box center [323, 123] width 158 height 20
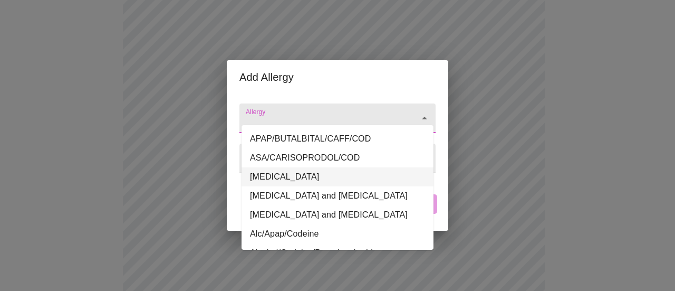
click at [293, 181] on li "Codeine" at bounding box center [338, 176] width 192 height 19
type input "Codeine"
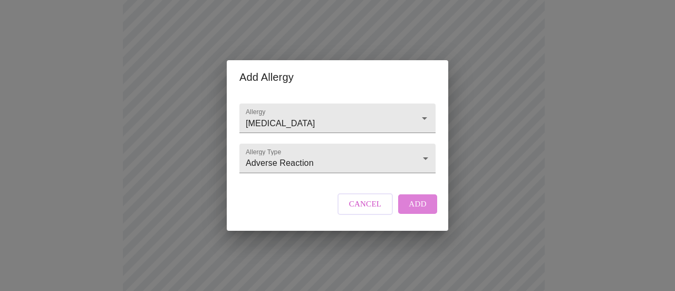
click at [425, 210] on button "Add" at bounding box center [417, 203] width 39 height 19
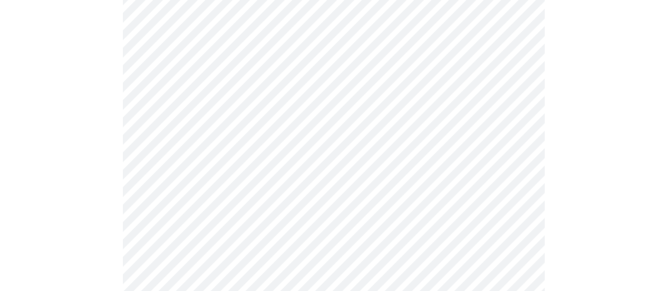
scroll to position [660, 0]
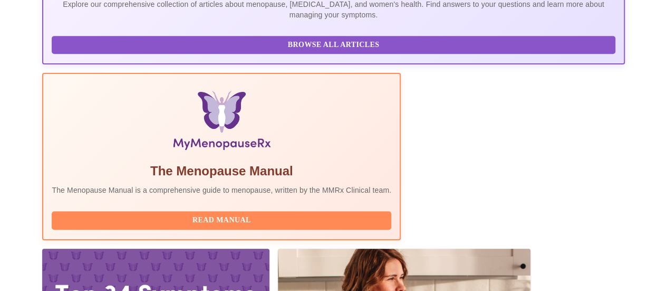
scroll to position [286, 0]
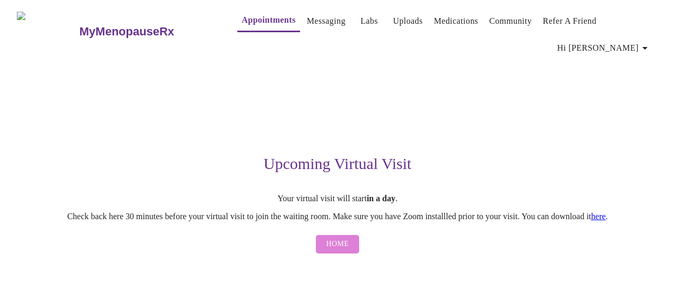
click at [330, 237] on span "Home" at bounding box center [338, 243] width 23 height 13
